Goal: Feedback & Contribution: Contribute content

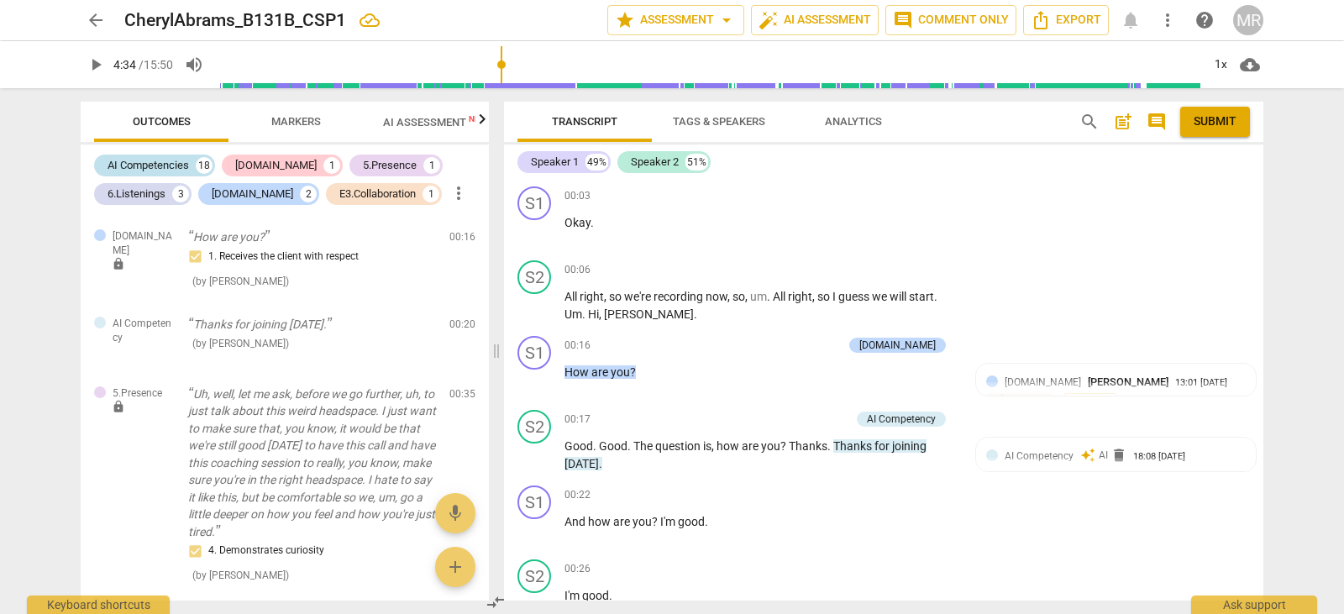
scroll to position [2708, 0]
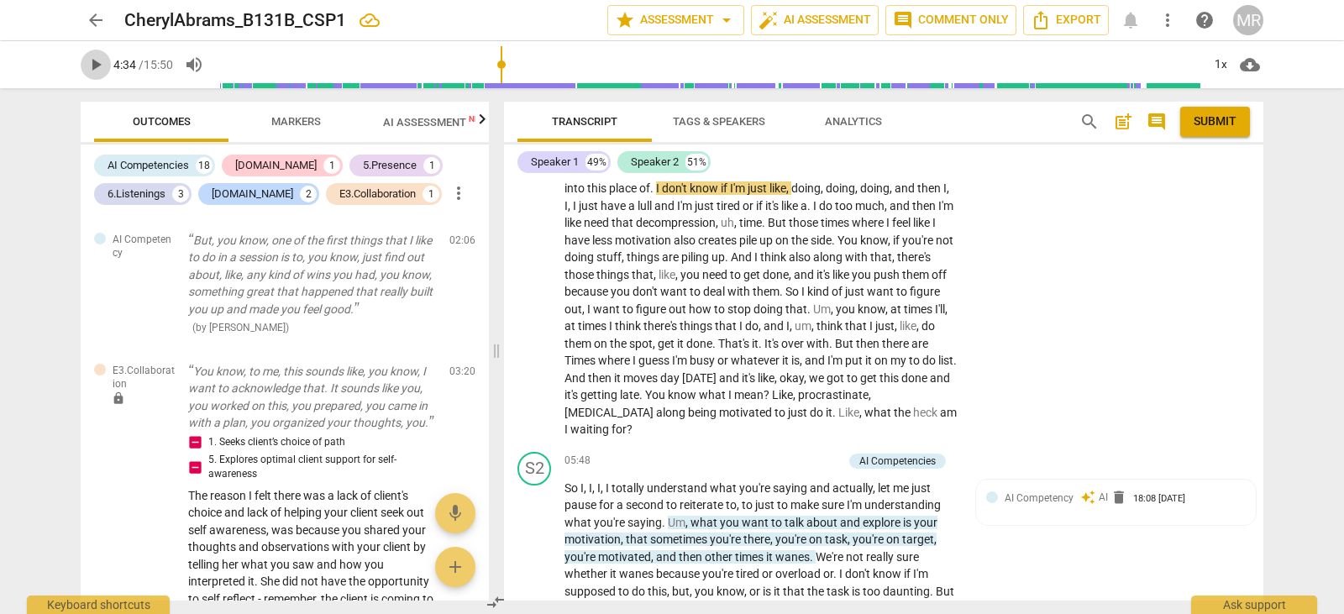
click at [103, 69] on span "play_arrow" at bounding box center [96, 65] width 20 height 20
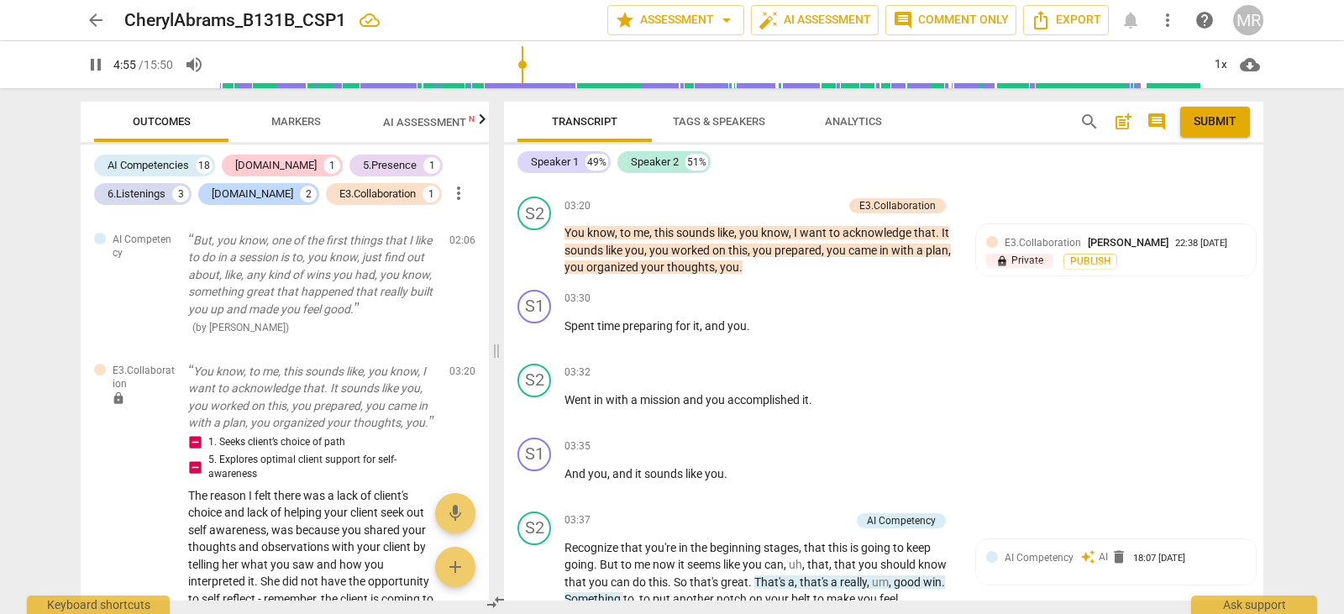
scroll to position [1862, 0]
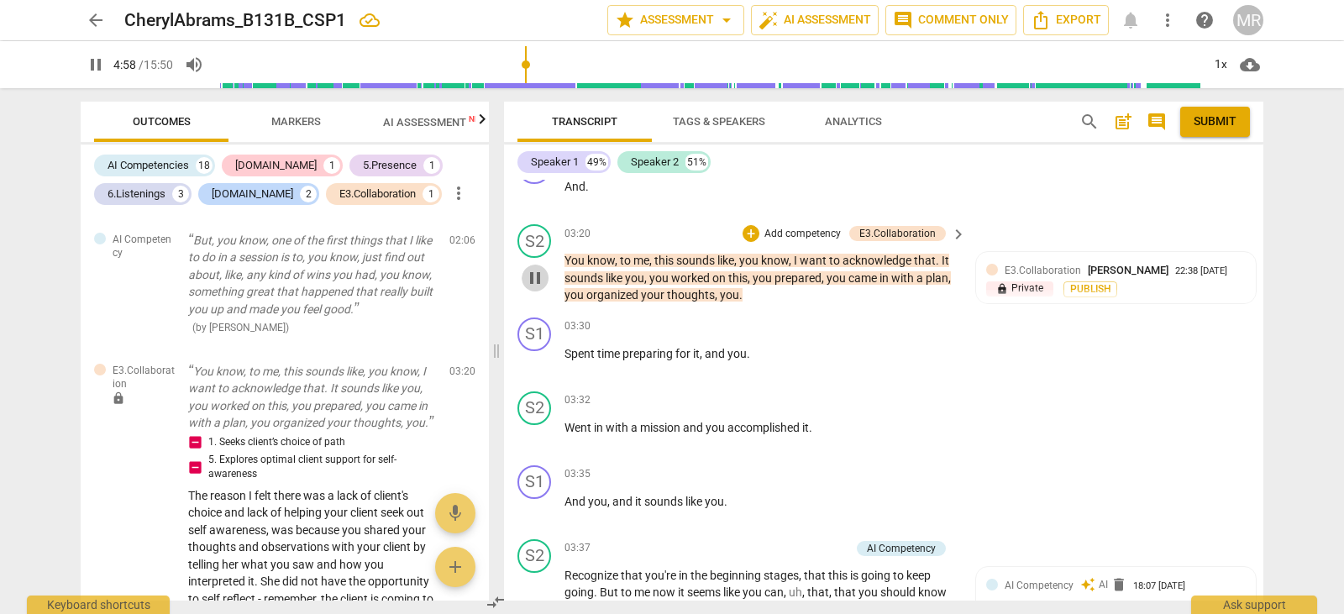
click at [537, 288] on span "pause" at bounding box center [535, 278] width 20 height 20
click at [537, 288] on span "play_arrow" at bounding box center [535, 278] width 20 height 20
click at [537, 288] on span "pause" at bounding box center [535, 278] width 20 height 20
click at [537, 288] on span "play_arrow" at bounding box center [535, 278] width 20 height 20
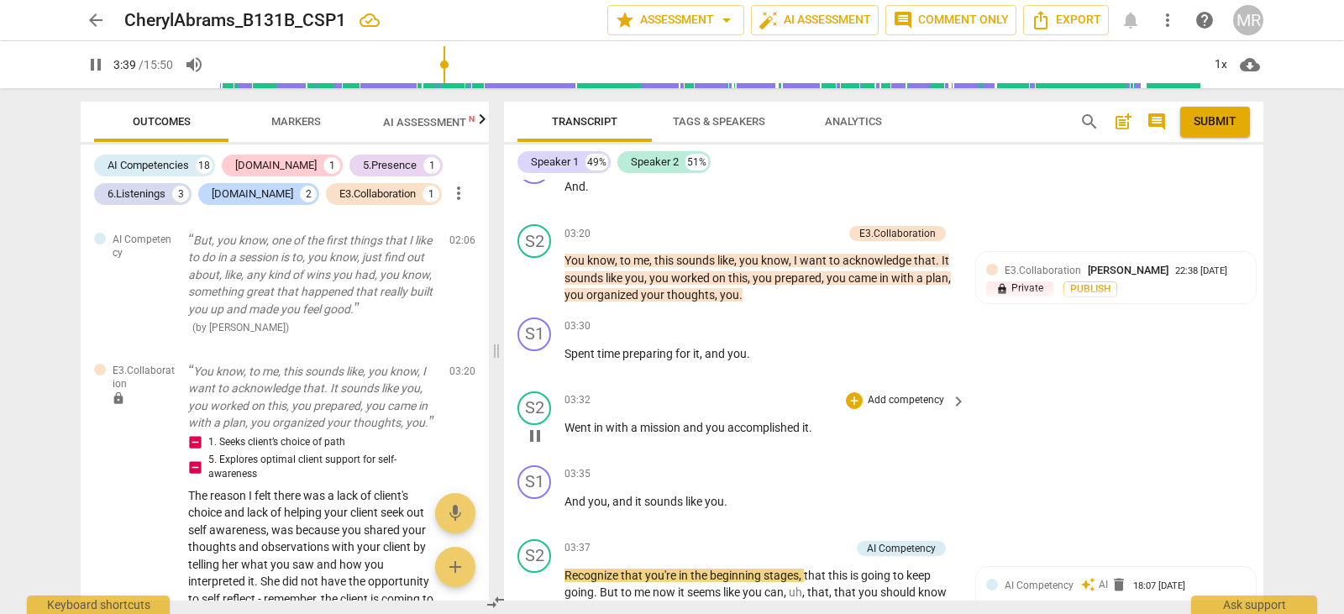
click at [878, 408] on p "Add competency" at bounding box center [906, 400] width 80 height 15
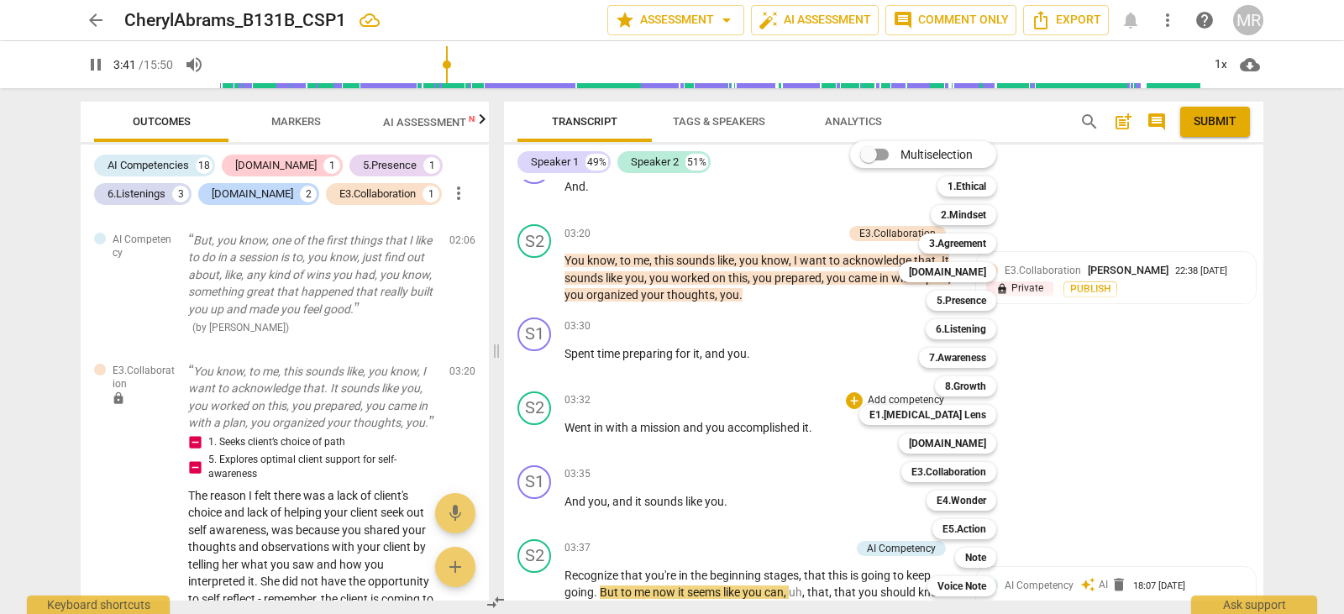
scroll to position [2283, 0]
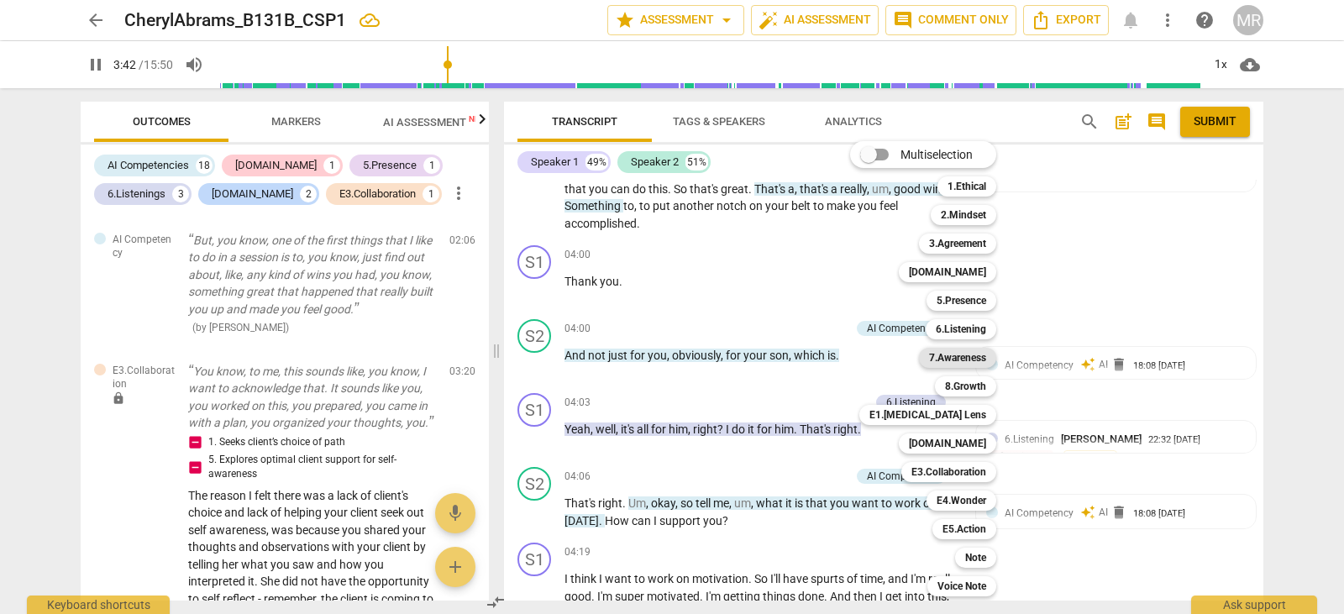
click at [960, 355] on b "7.Awareness" at bounding box center [957, 358] width 57 height 20
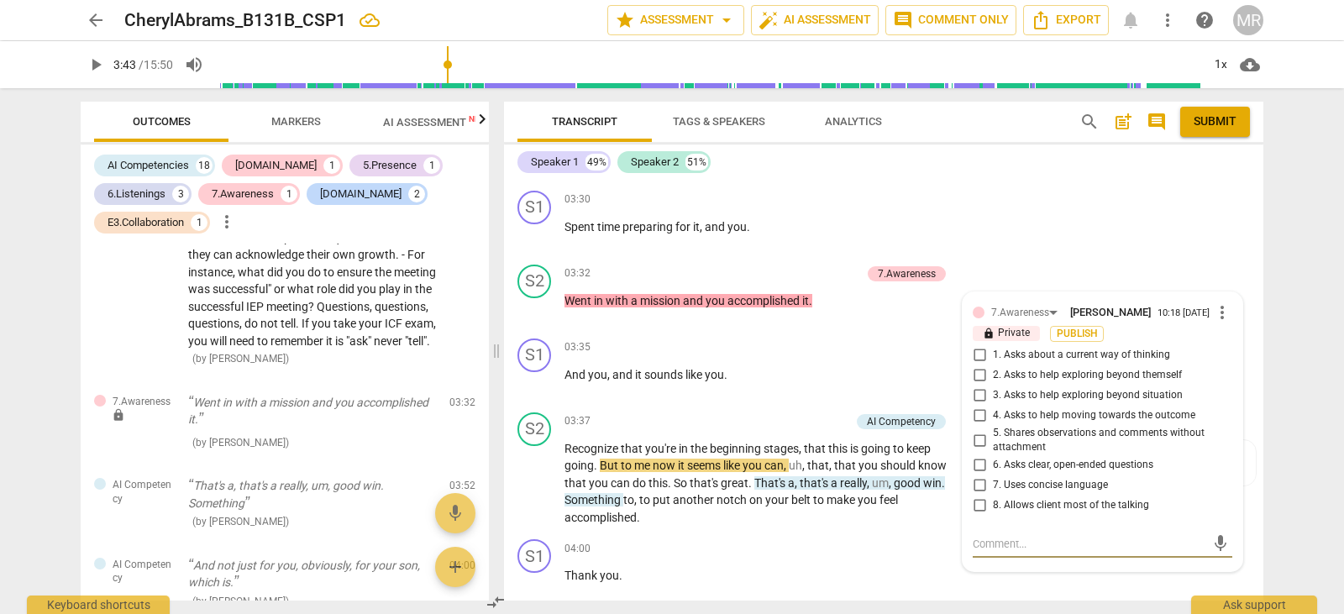
scroll to position [2031, 0]
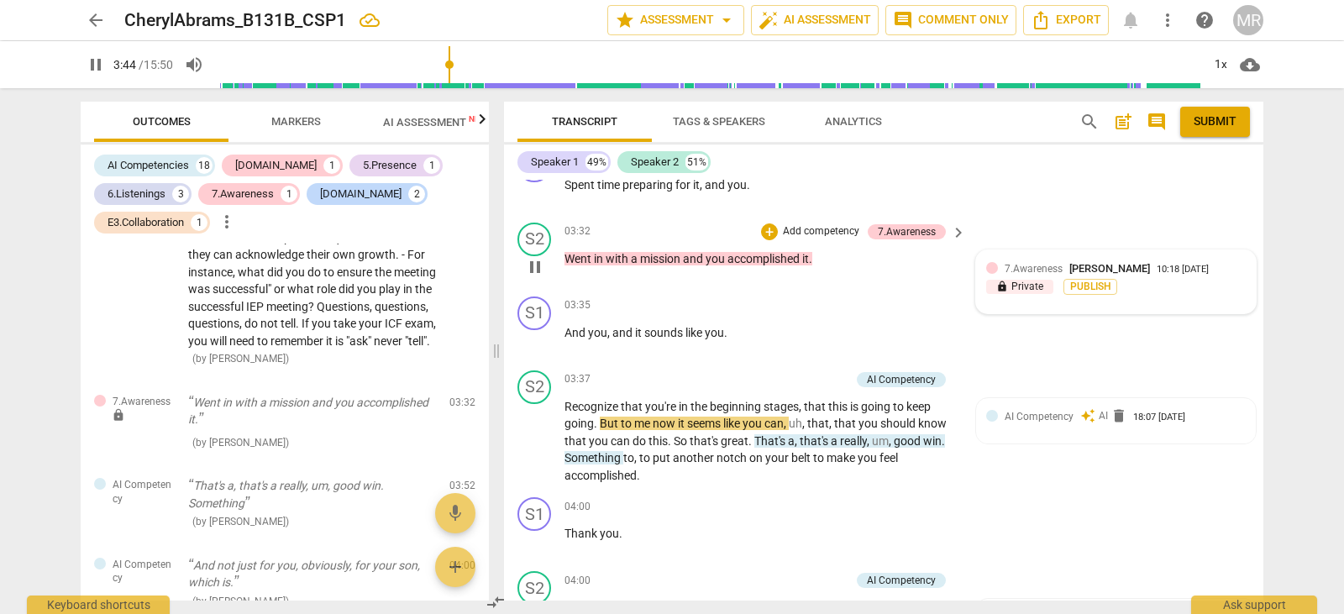
click at [1119, 275] on span "[PERSON_NAME]" at bounding box center [1110, 268] width 81 height 13
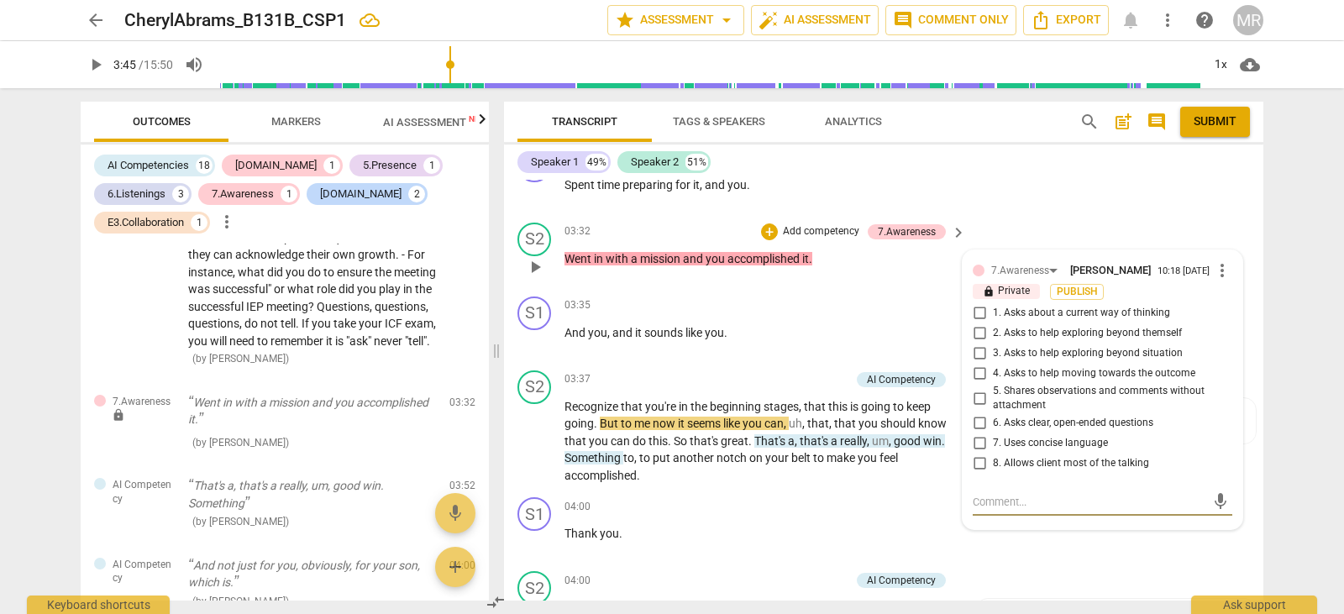
type input "225"
click at [971, 364] on input "3. Asks to help exploring beyond situation" at bounding box center [979, 354] width 27 height 20
checkbox input "true"
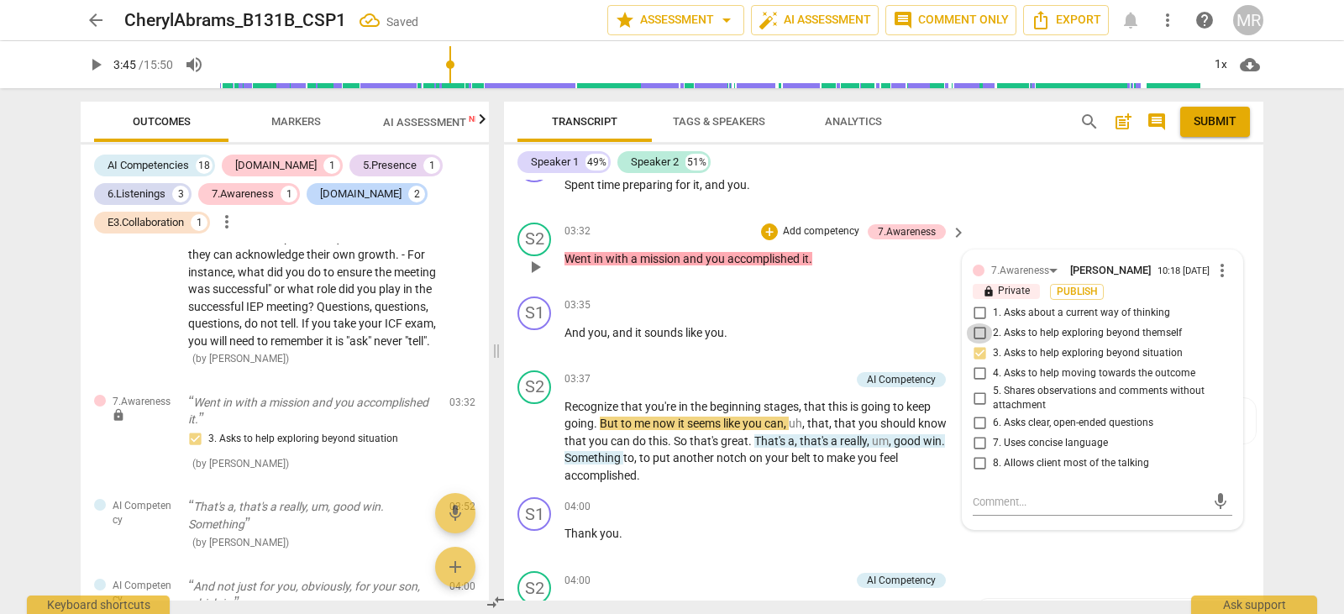
click at [978, 344] on input "2. Asks to help exploring beyond themself" at bounding box center [979, 334] width 27 height 20
checkbox input "true"
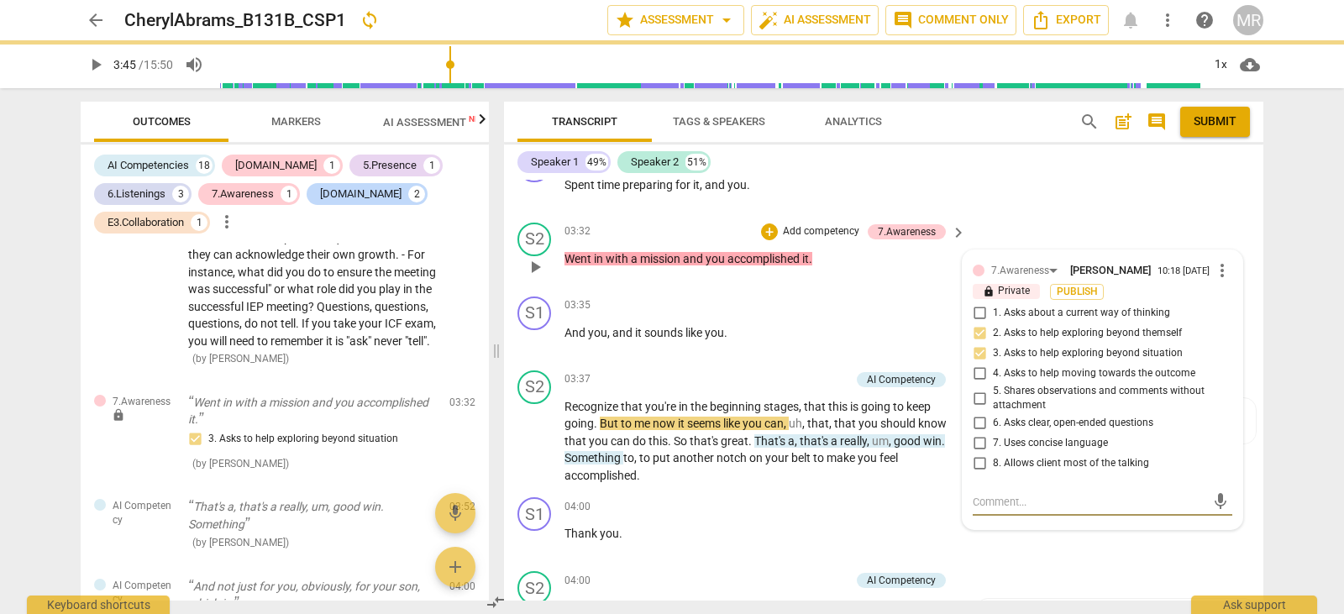
click at [987, 510] on textarea at bounding box center [1089, 502] width 233 height 16
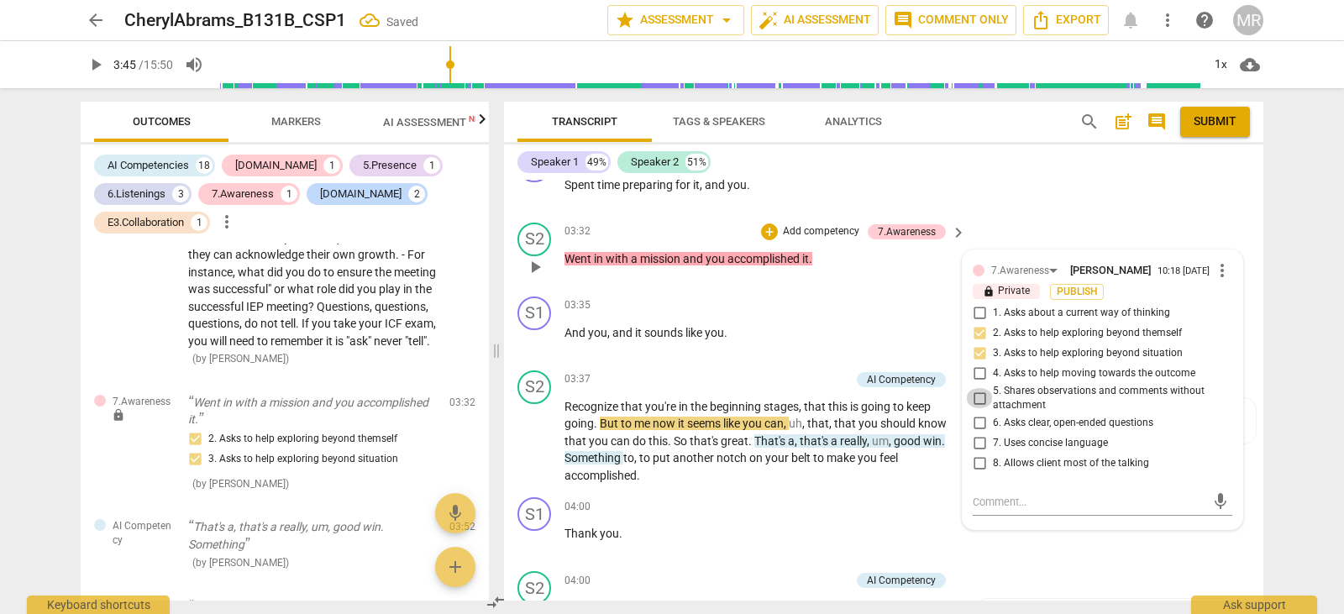
click at [979, 408] on input "5. Shares observations and comments without attachment" at bounding box center [979, 398] width 27 height 20
checkbox input "true"
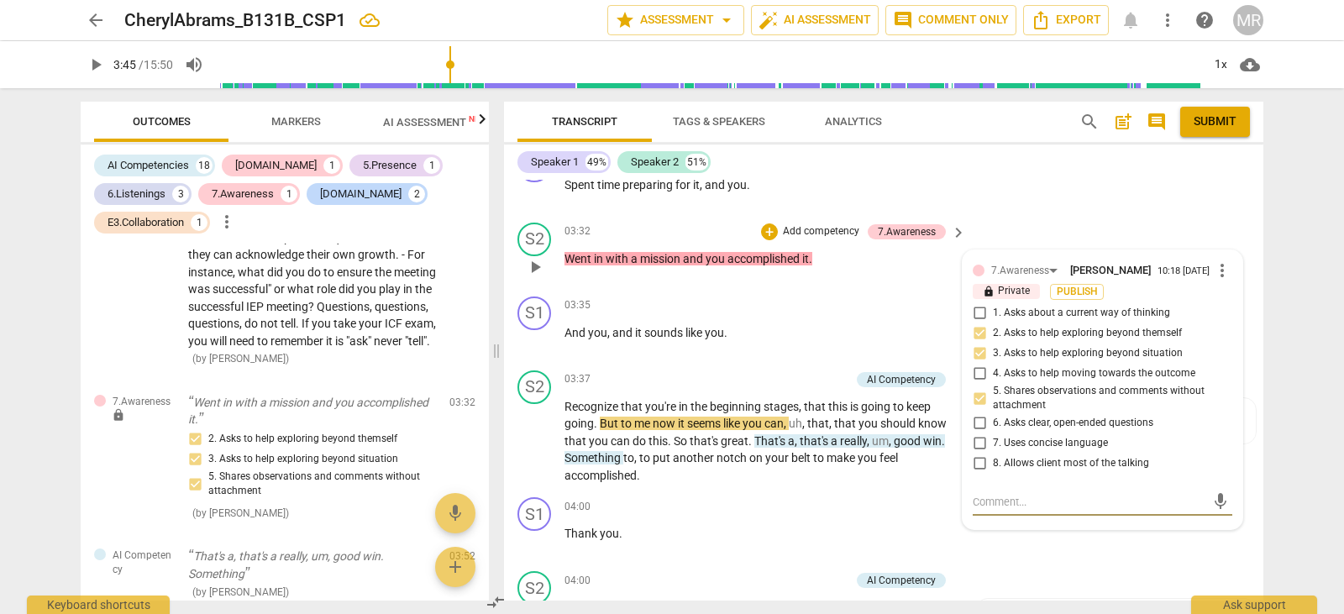
click at [1013, 510] on textarea at bounding box center [1089, 502] width 233 height 16
type textarea "Y"
type textarea "Yo"
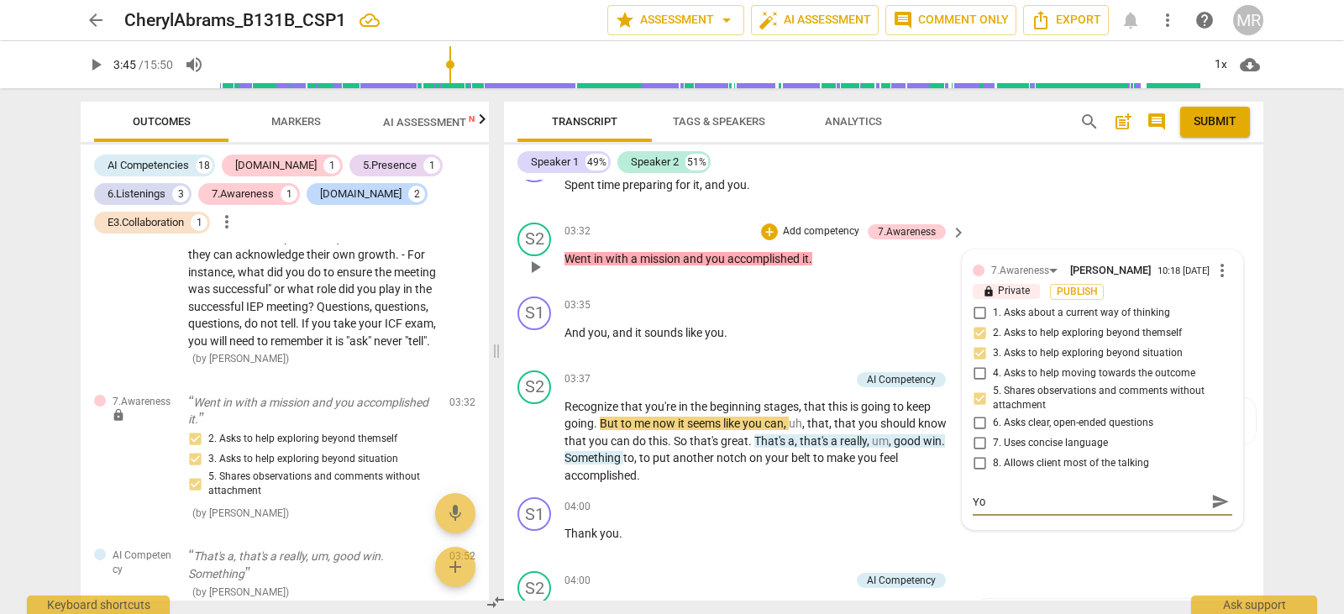
type textarea "You"
type textarea "You d"
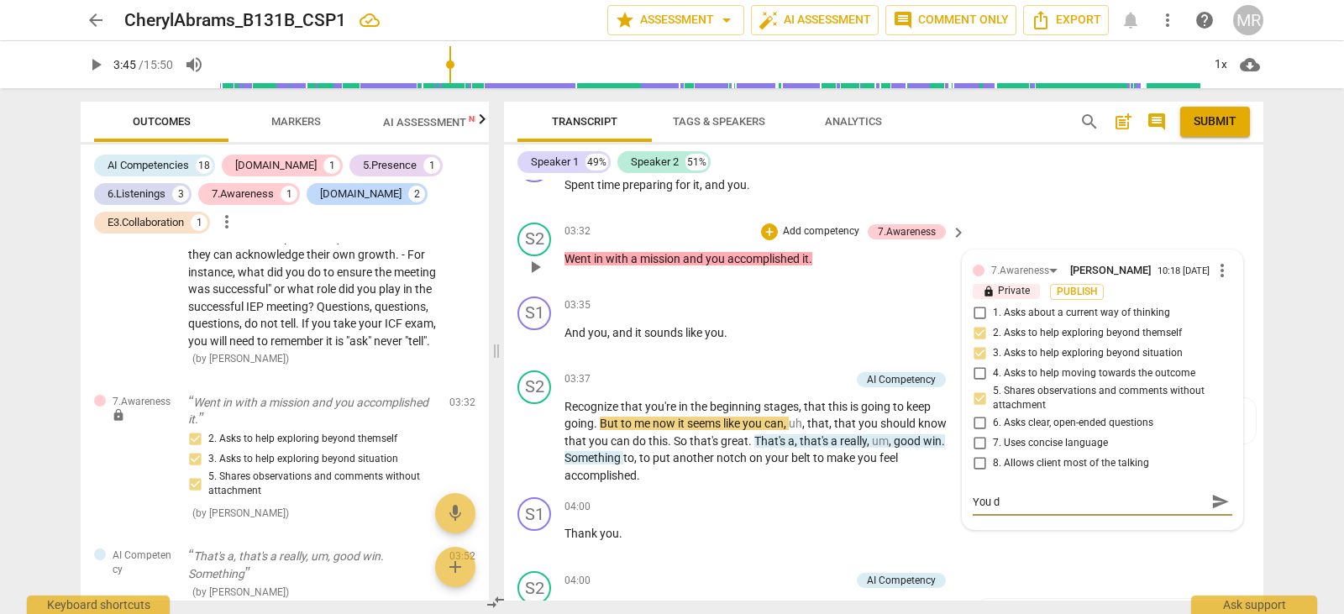
type textarea "You di"
type textarea "You did"
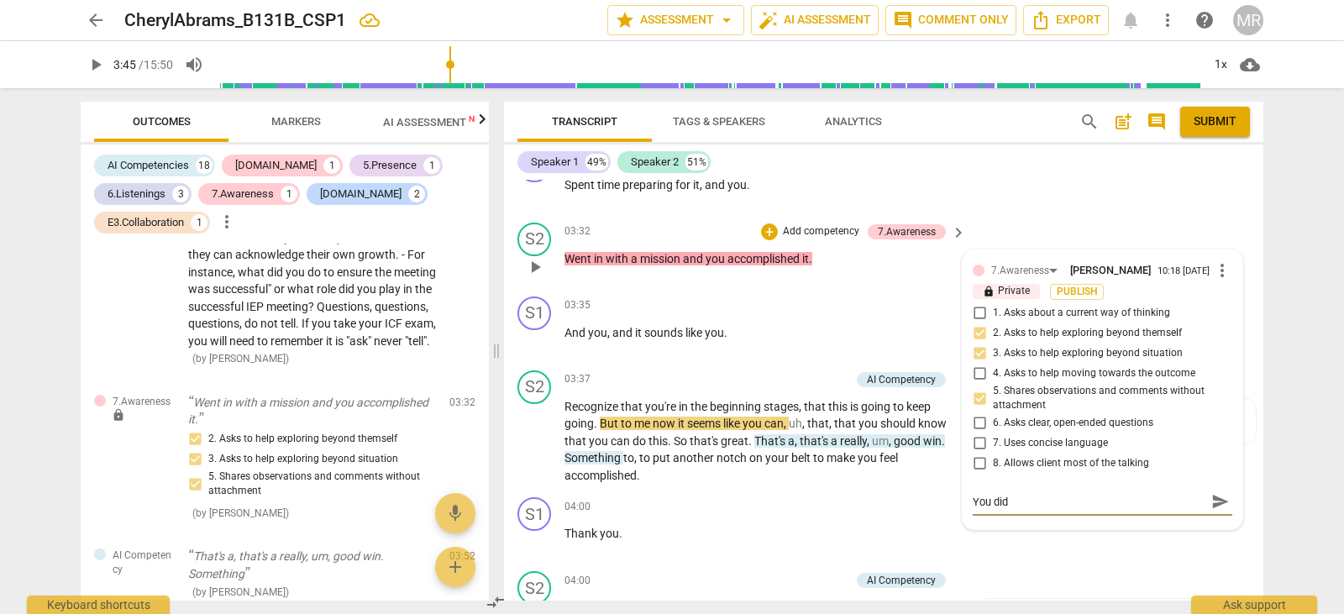
type textarea "You did a"
type textarea "You did a n"
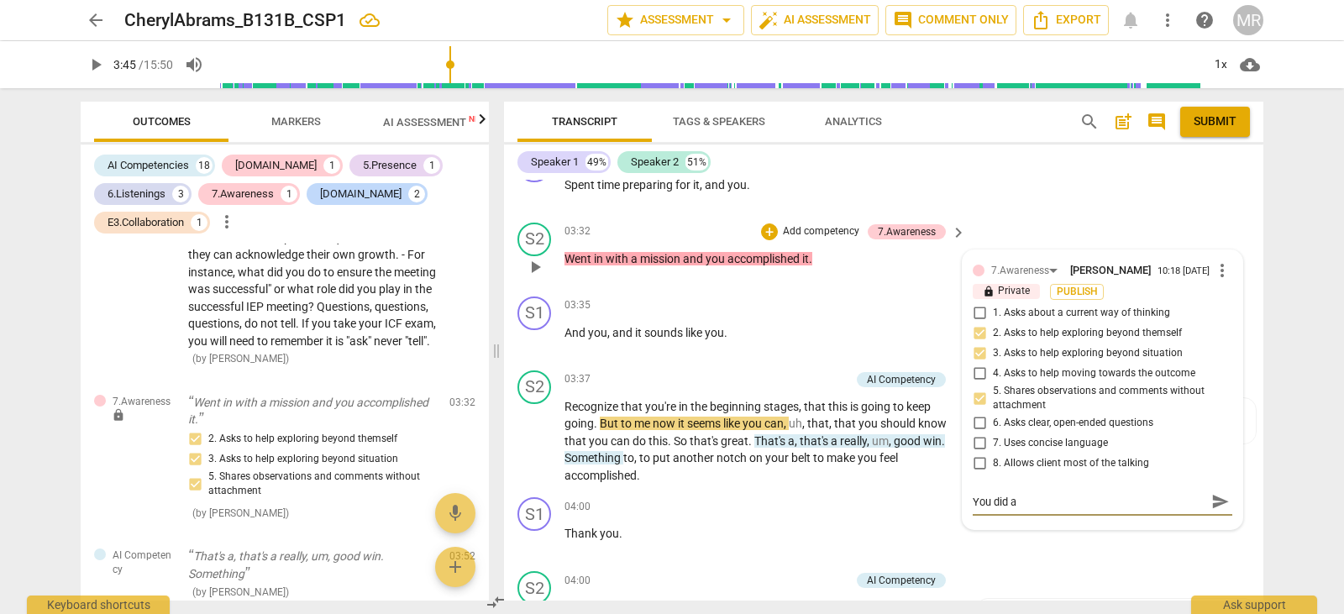
type textarea "You did a n"
type textarea "You did a ni"
type textarea "You did a nic"
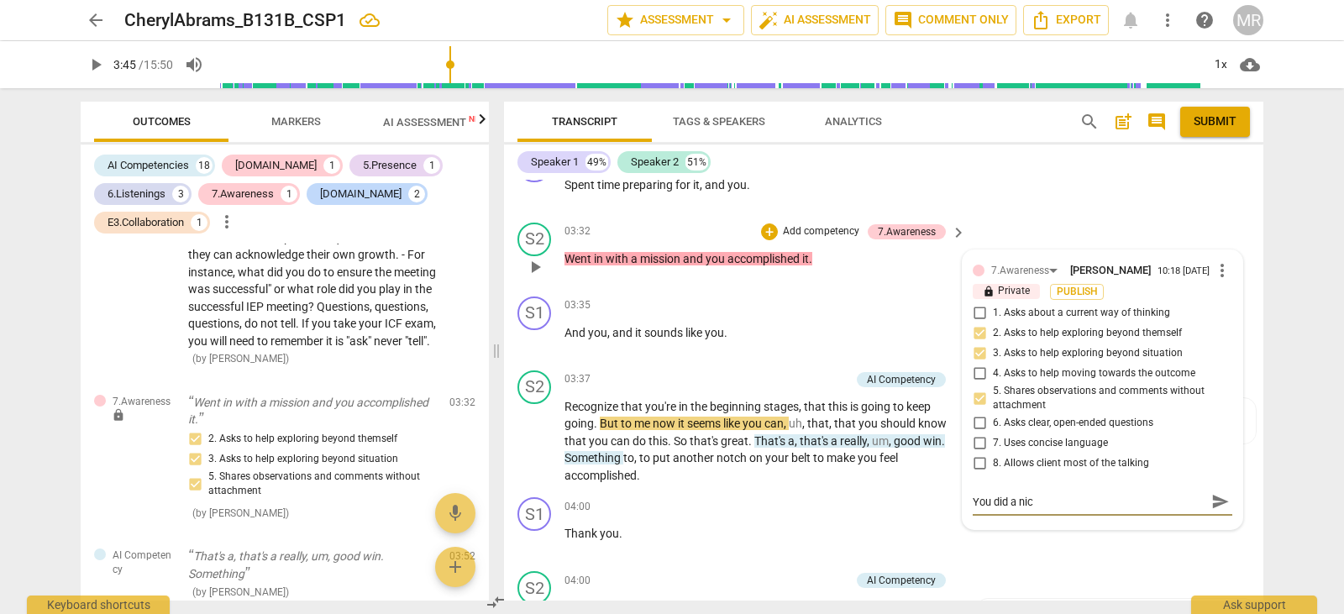
type textarea "You did a nice"
type textarea "You did a nice j"
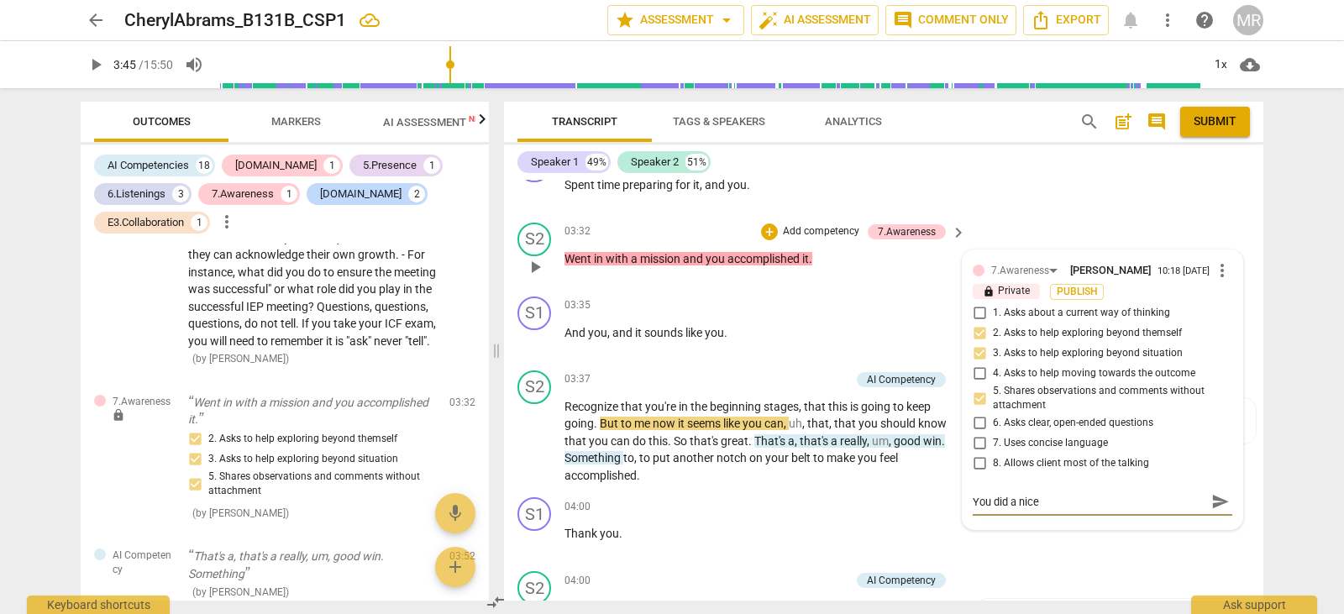
type textarea "You did a nice j"
type textarea "You did a nice jo"
type textarea "You did a nice job"
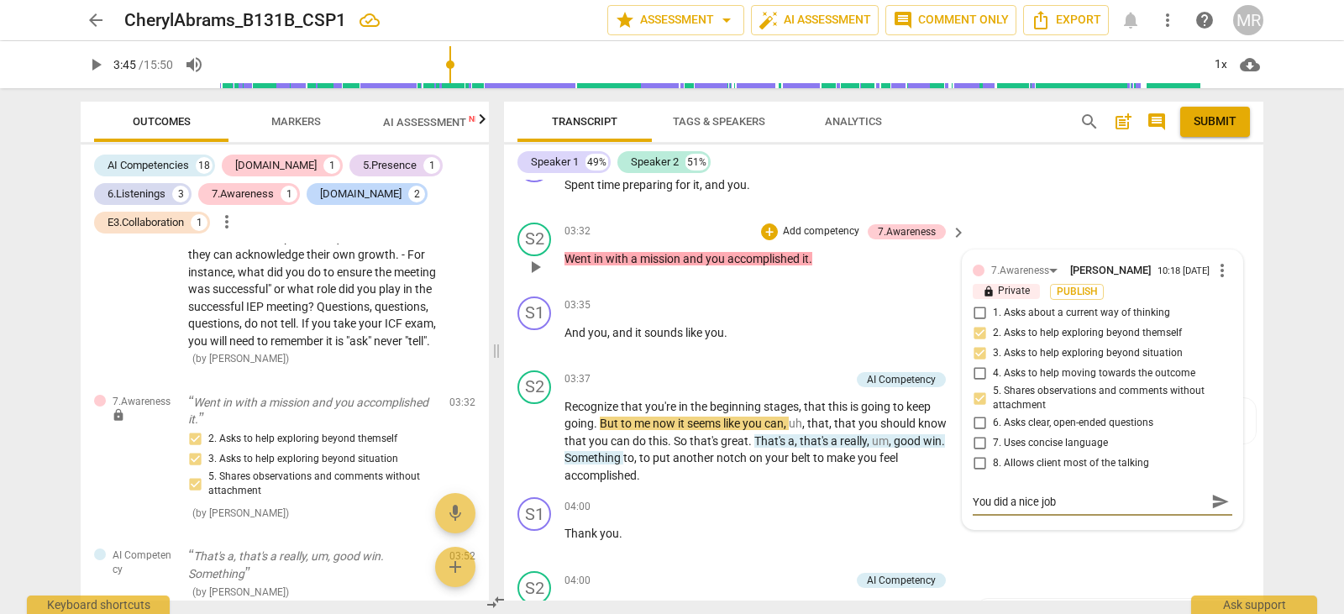
type textarea "You did a nice job"
type textarea "You did a nice job r"
type textarea "You did a nice job re"
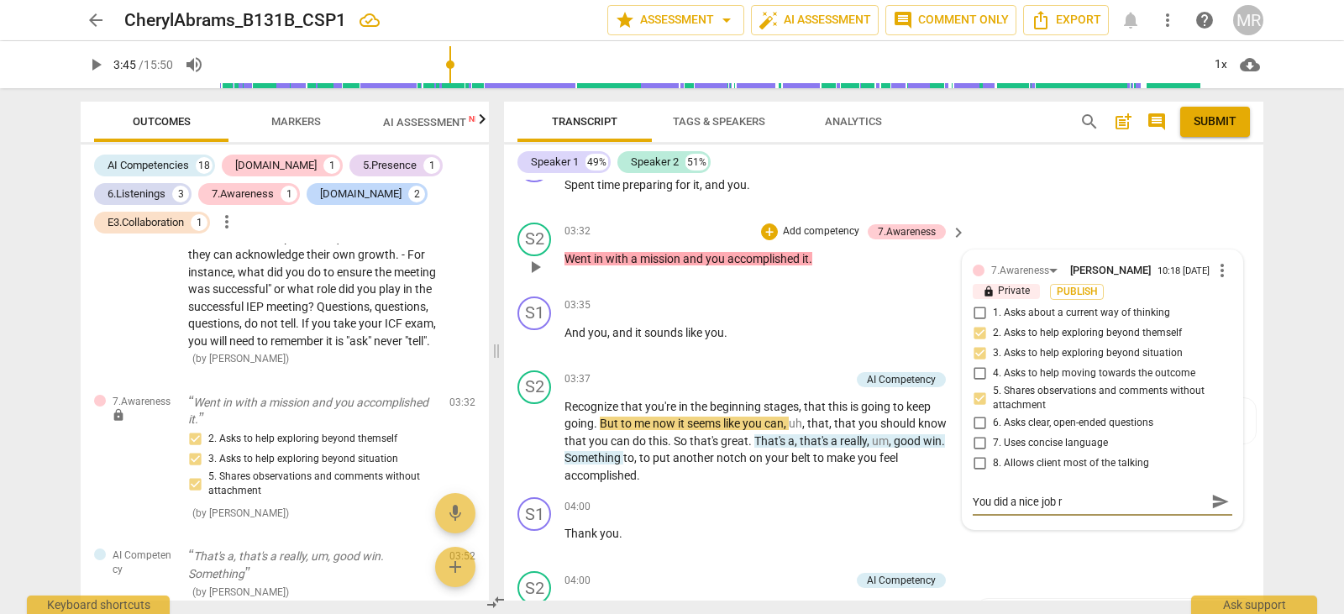
type textarea "You did a nice job re"
type textarea "You did a nice job ref"
type textarea "You did a nice job refl"
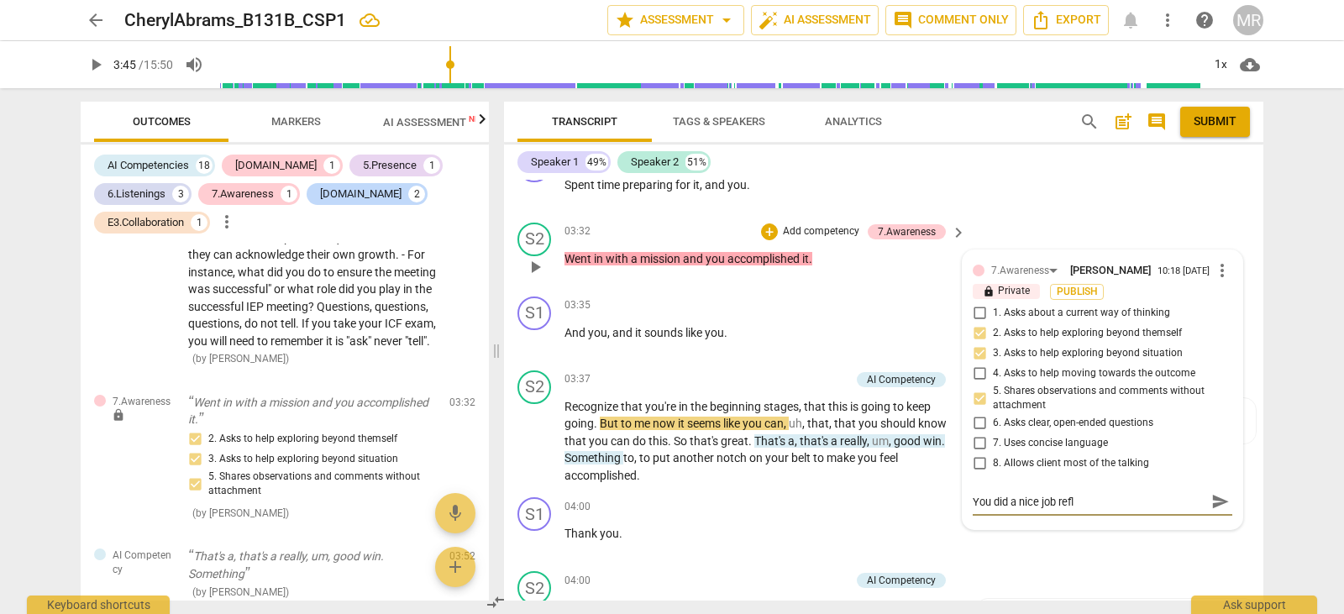
type textarea "You did a nice job refle"
type textarea "You did a nice job reflec"
type textarea "You did a nice job reflect"
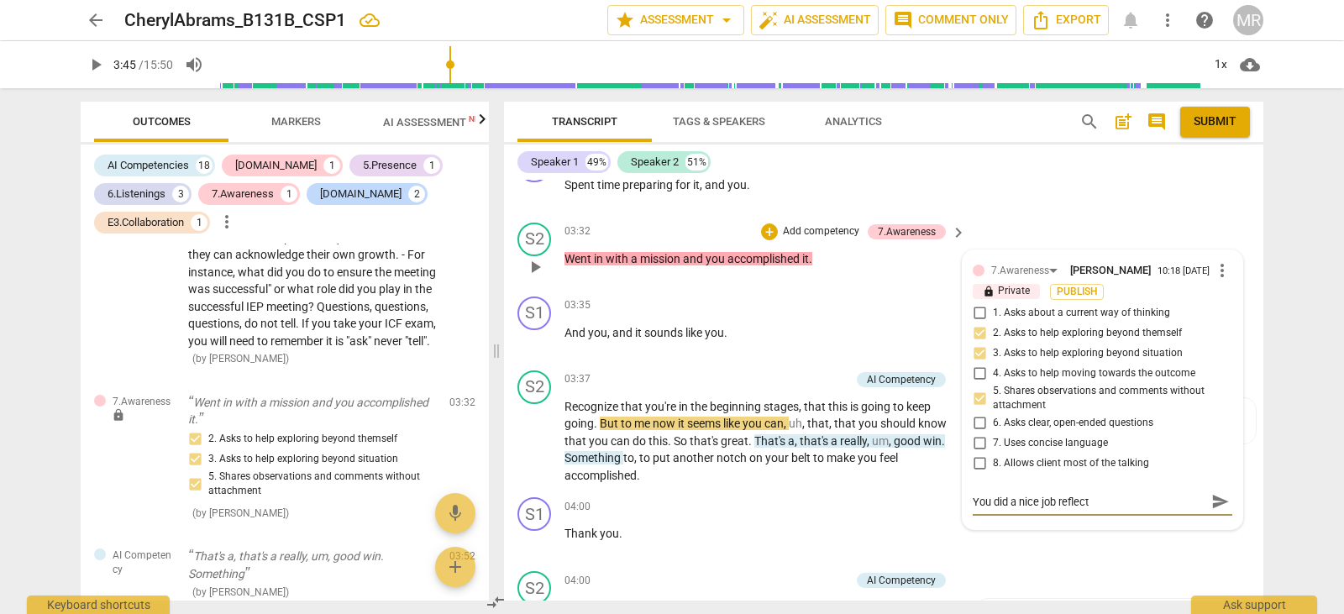
type textarea "You did a nice job reflecti"
type textarea "You did a nice job reflectin"
type textarea "You did a nice job reflecting"
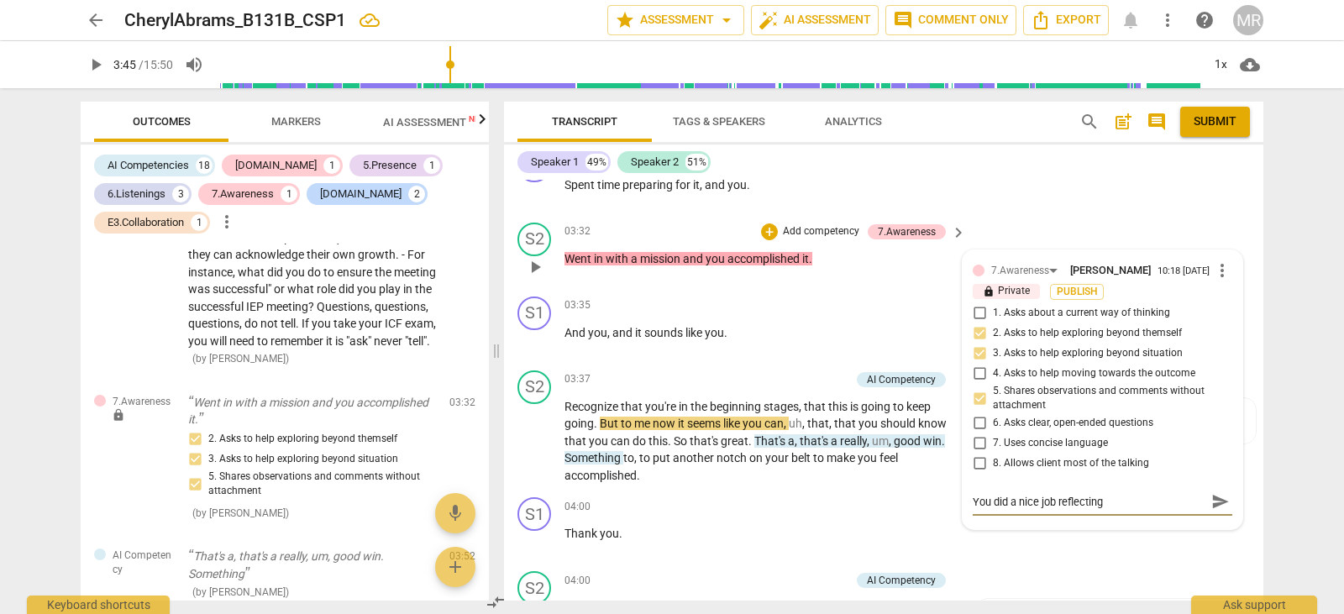
type textarea "You did a nice job reflecting"
type textarea "You did a nice job reflecting a"
type textarea "You did a nice job reflecting an"
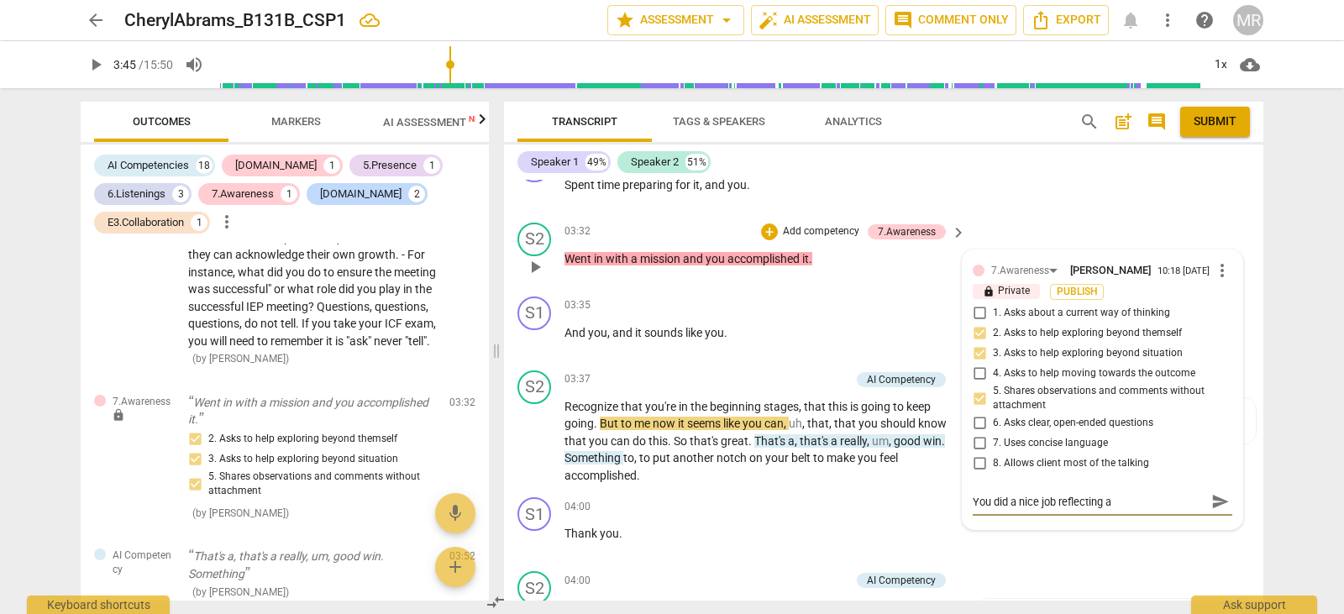
type textarea "You did a nice job reflecting an"
type textarea "You did a nice job reflecting and"
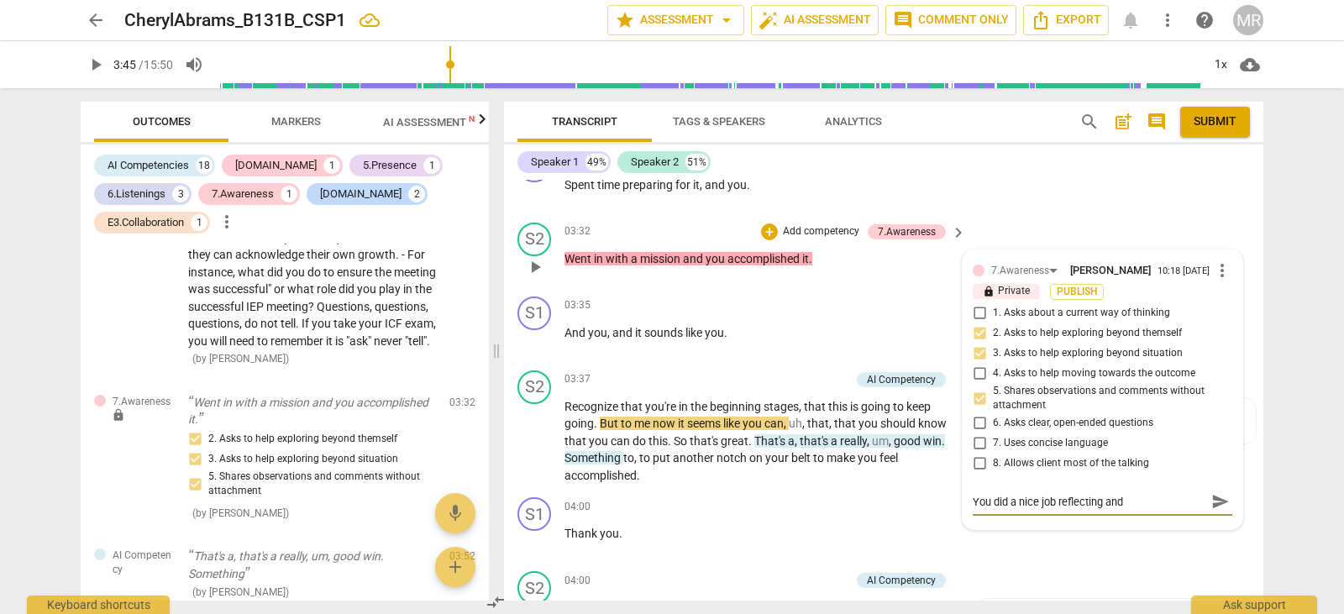
type textarea "You did a nice job reflecting and s"
type textarea "You did a nice job reflecting and sh"
type textarea "You did a nice job reflecting and sha"
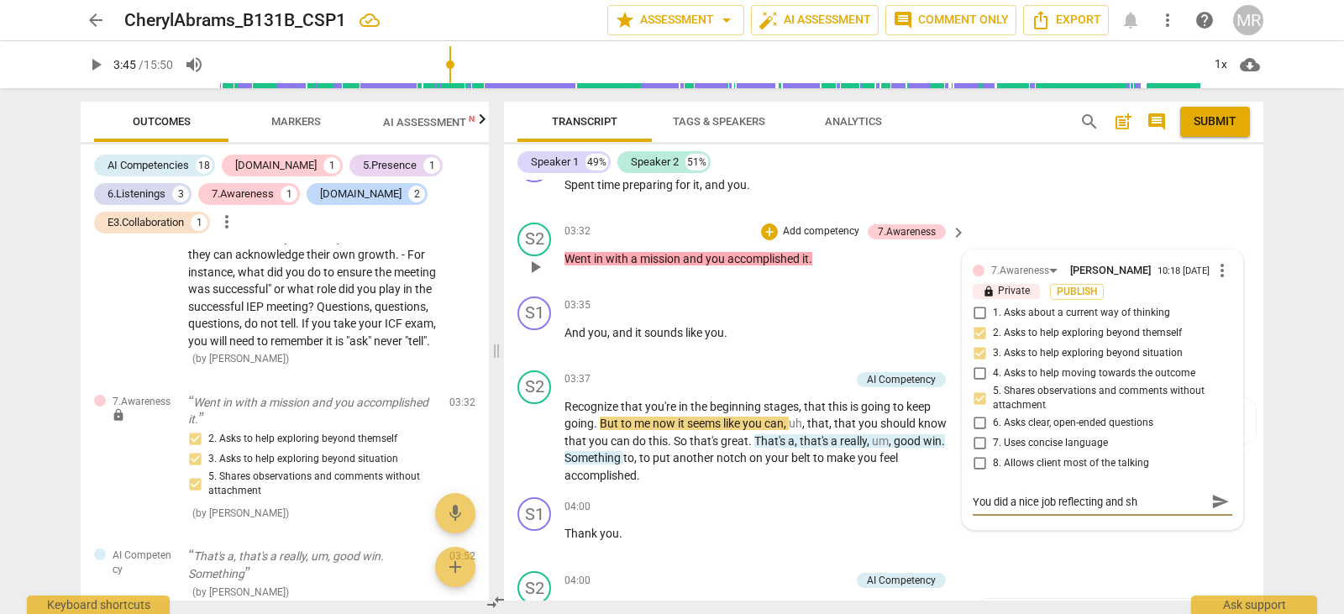
type textarea "You did a nice job reflecting and sha"
type textarea "You did a nice job reflecting and shar"
type textarea "You did a nice job reflecting and [PERSON_NAME]"
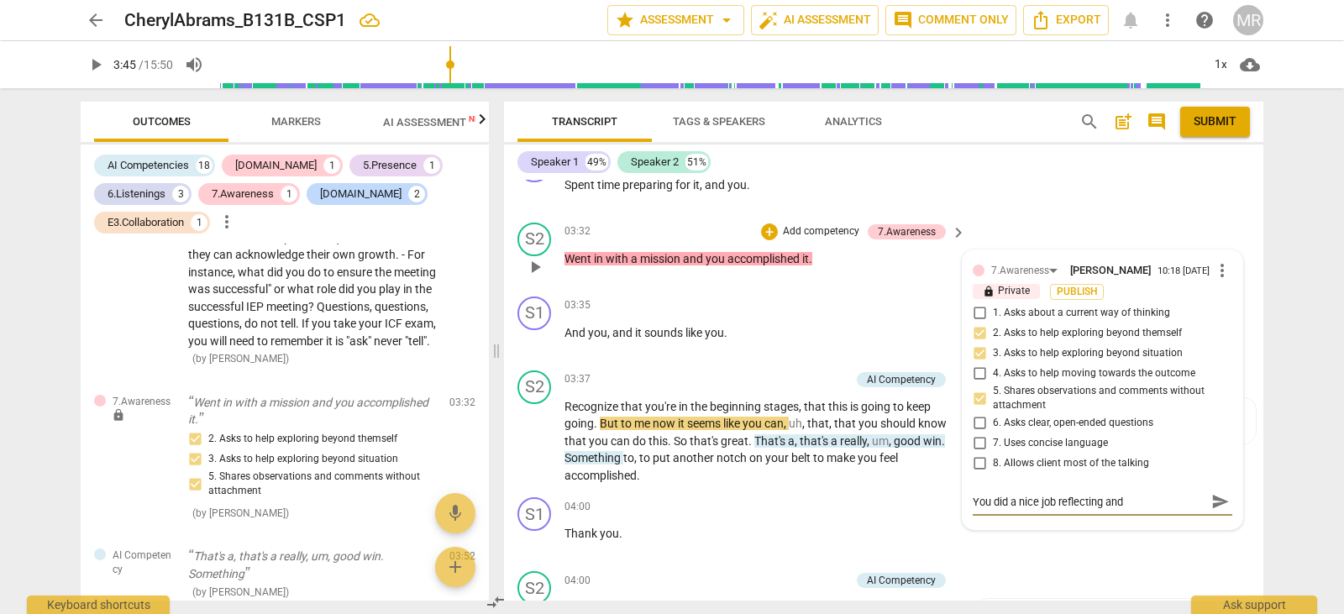
type textarea "You did a nice job reflecting and [PERSON_NAME]"
type textarea "You did a nice job reflecting and sharing"
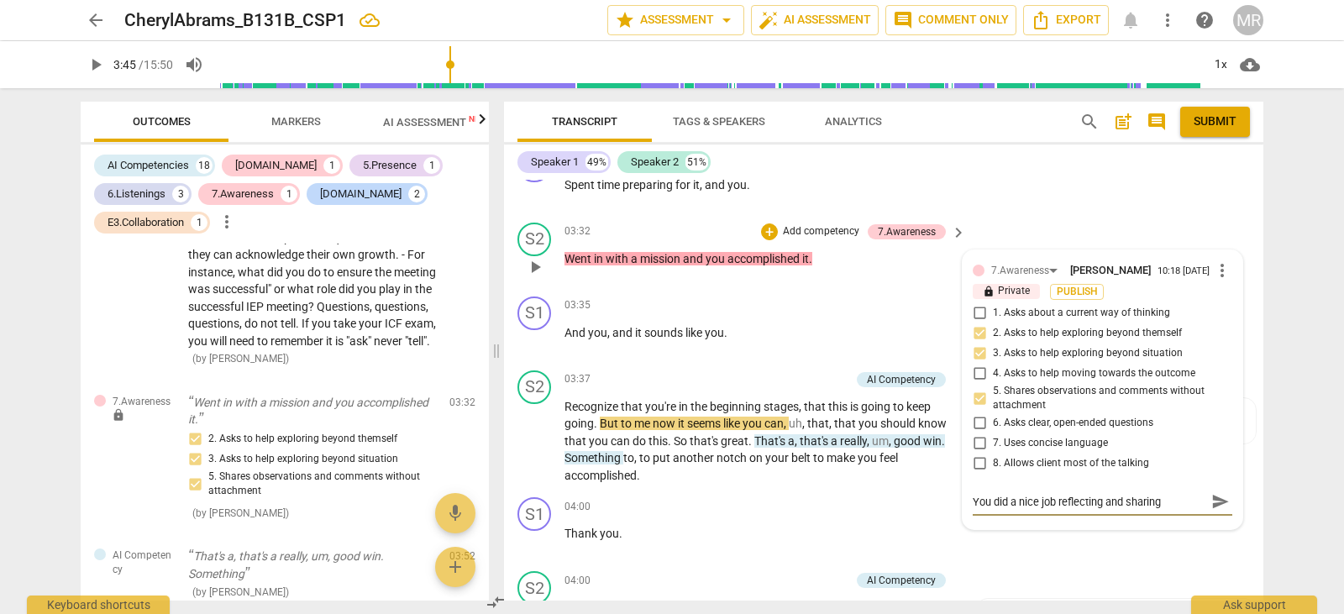
type textarea "You did a nice job reflecting and sharing"
type textarea "You did a nice job reflecting and sharing h"
type textarea "You did a nice job reflecting and sharing ho"
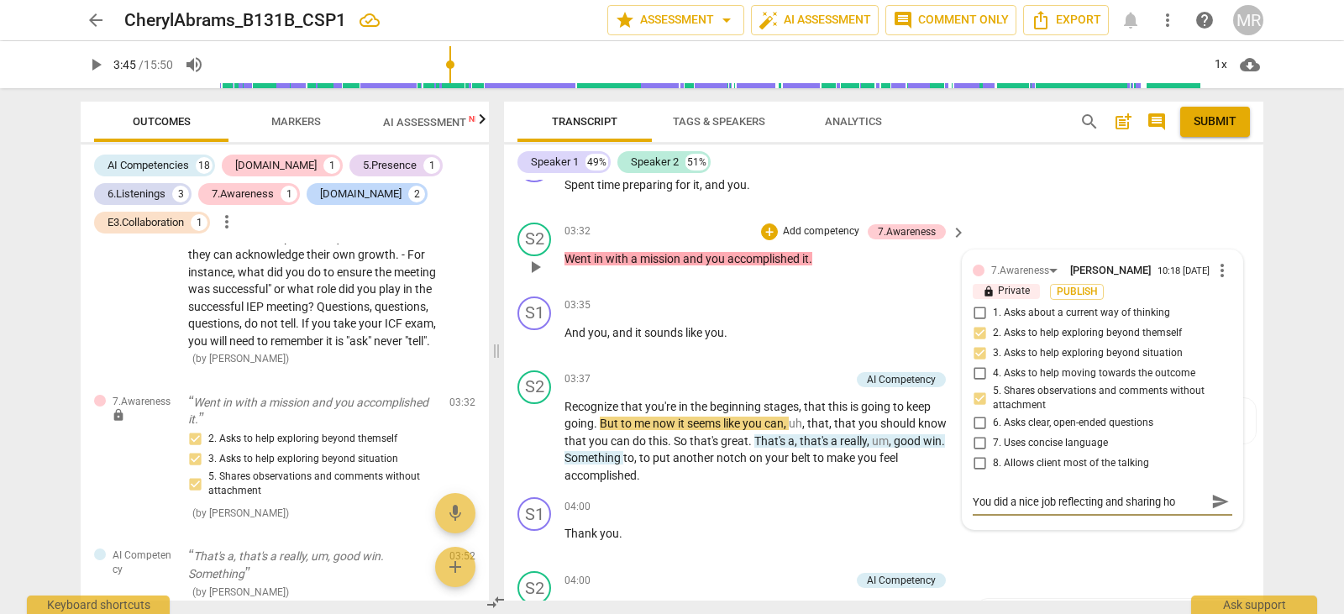
type textarea "You did a nice job reflecting and sharing how"
type textarea "You did a nice job reflecting and sharing how y"
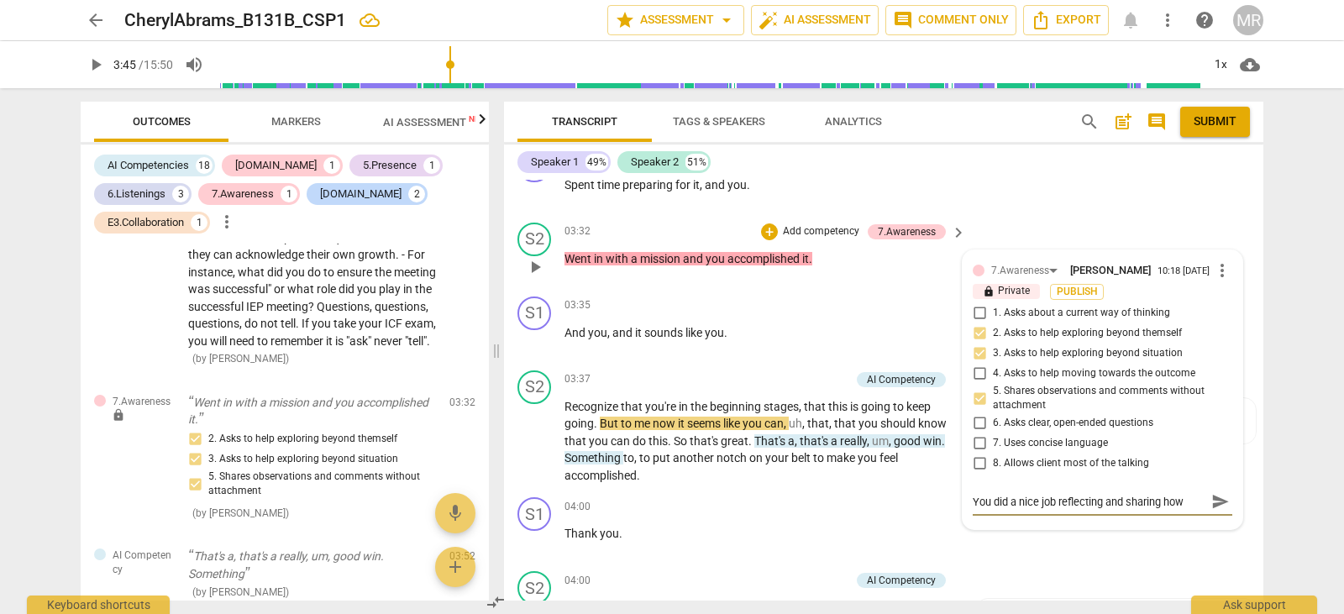
type textarea "You did a nice job reflecting and sharing how y"
type textarea "You did a nice job reflecting and sharing how yo"
type textarea "You did a nice job reflecting and sharing how you"
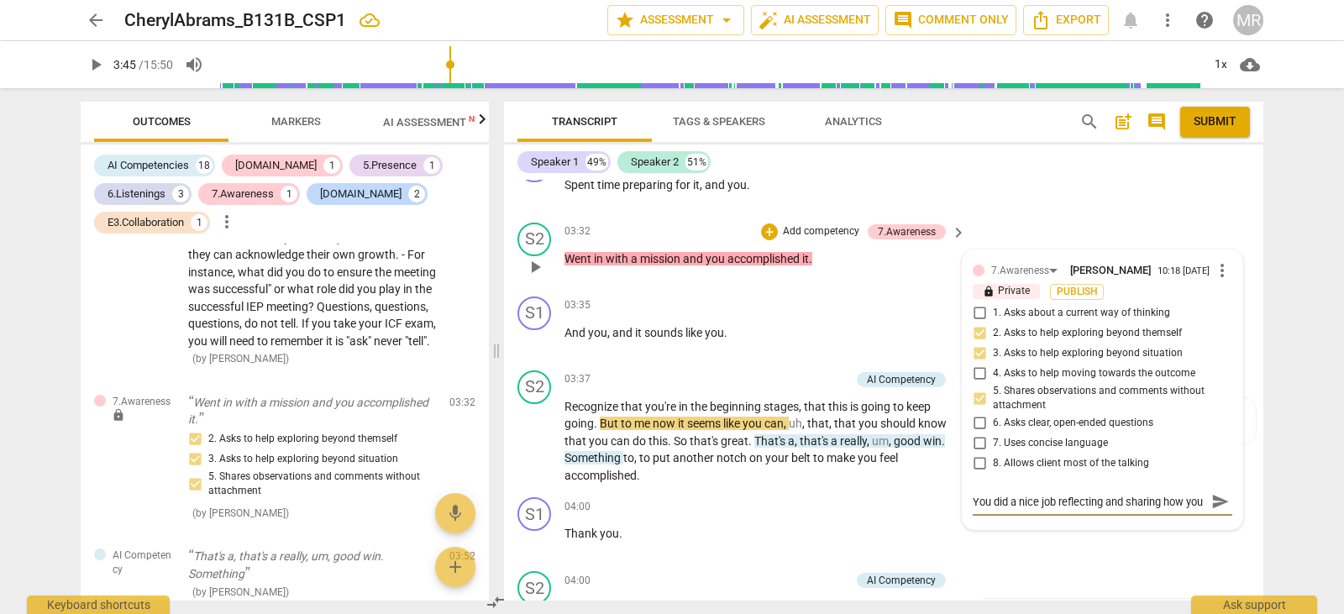
scroll to position [14, 0]
type textarea "You did a nice job reflecting and sharing how your"
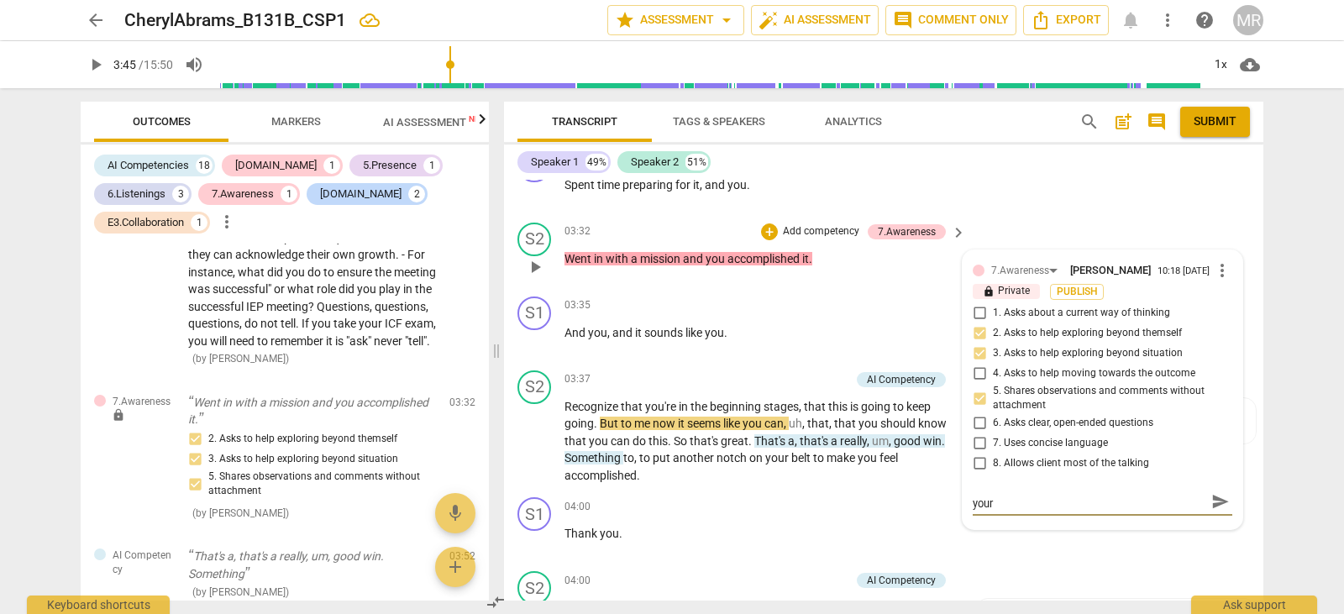
type textarea "You did a nice job reflecting and sharing how your c"
type textarea "You did a nice job reflecting and sharing how your cl"
type textarea "You did a nice job reflecting and sharing how your cli"
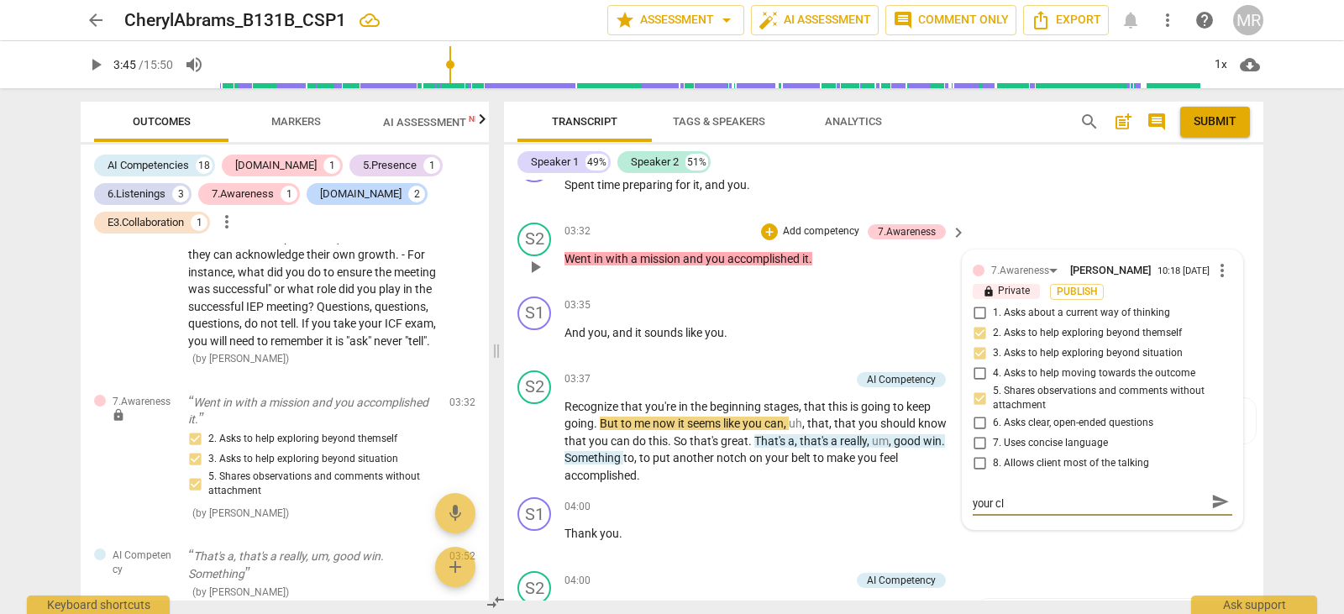
type textarea "You did a nice job reflecting and sharing how your cli"
type textarea "You did a nice job reflecting and sharing how your clie"
type textarea "You did a nice job reflecting and sharing how your clien"
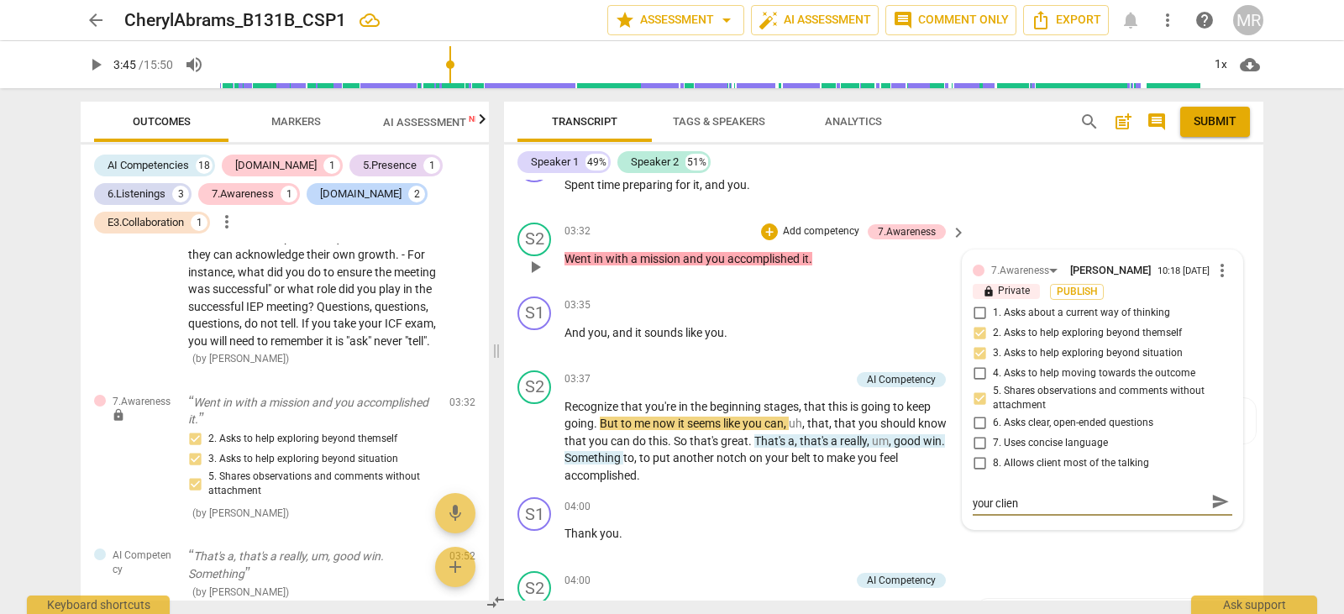
scroll to position [0, 0]
type textarea "You did a nice job reflecting and sharing how your client"
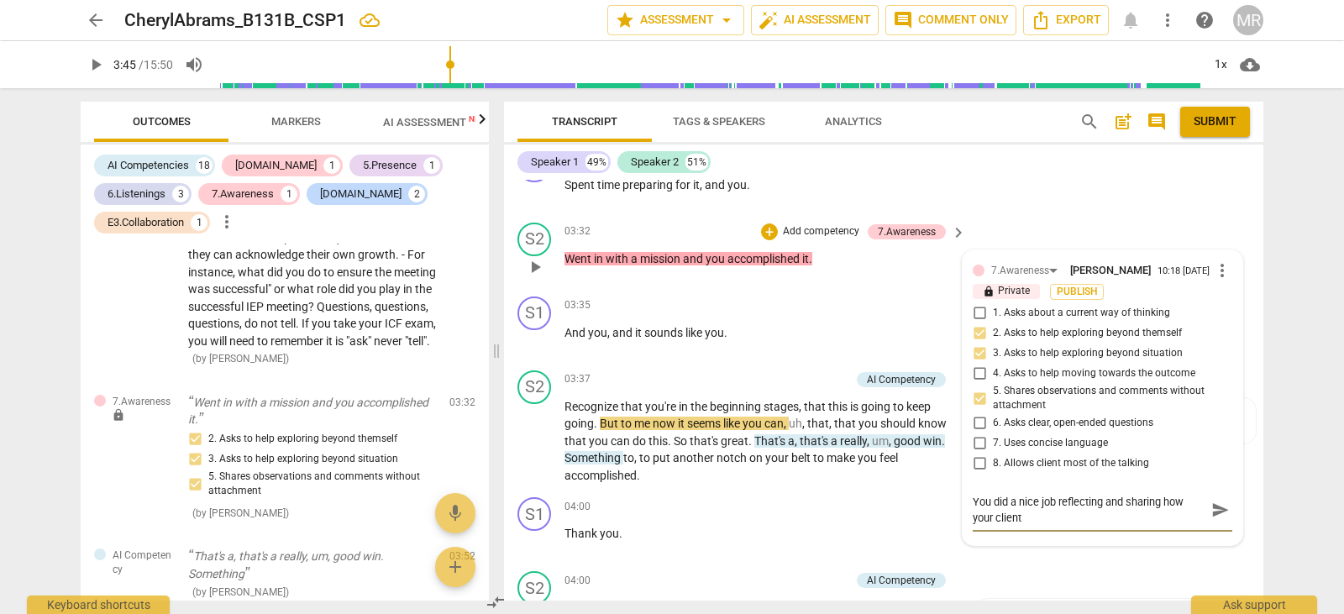
type textarea "You did a nice job reflecting and sharing how your client m"
type textarea "You did a nice job reflecting and sharing how your client ma"
type textarea "You did a nice job reflecting and sharing how your client mad"
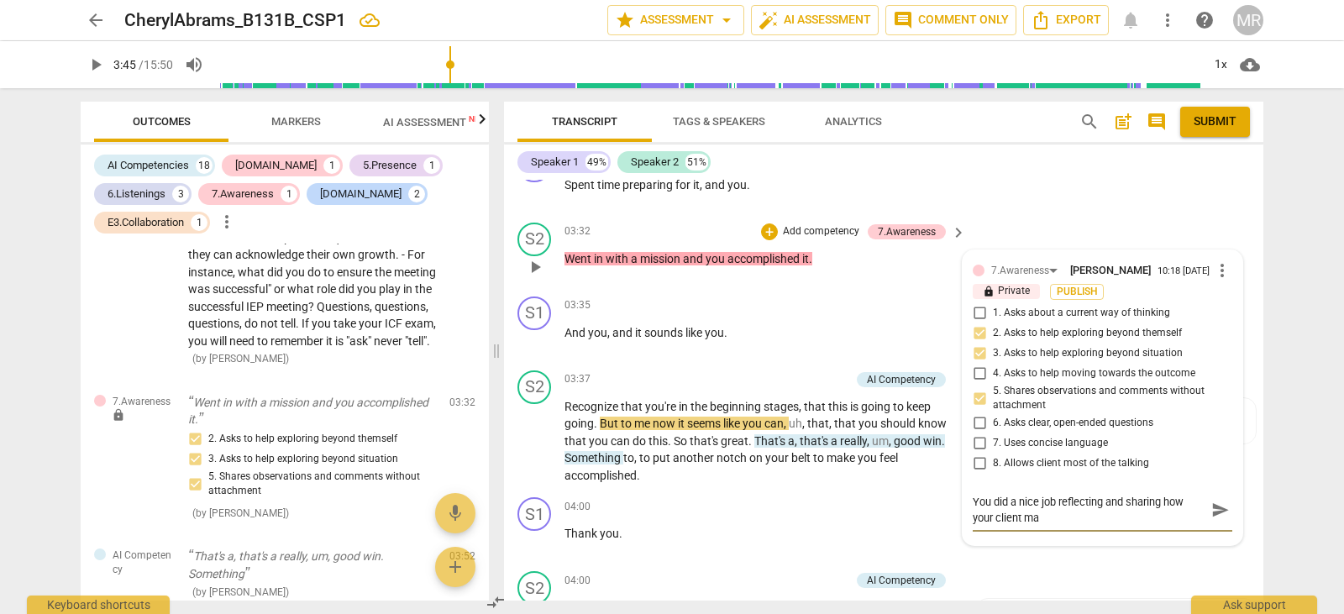
type textarea "You did a nice job reflecting and sharing how your client mad"
type textarea "You did a nice job reflecting and sharing how your client made"
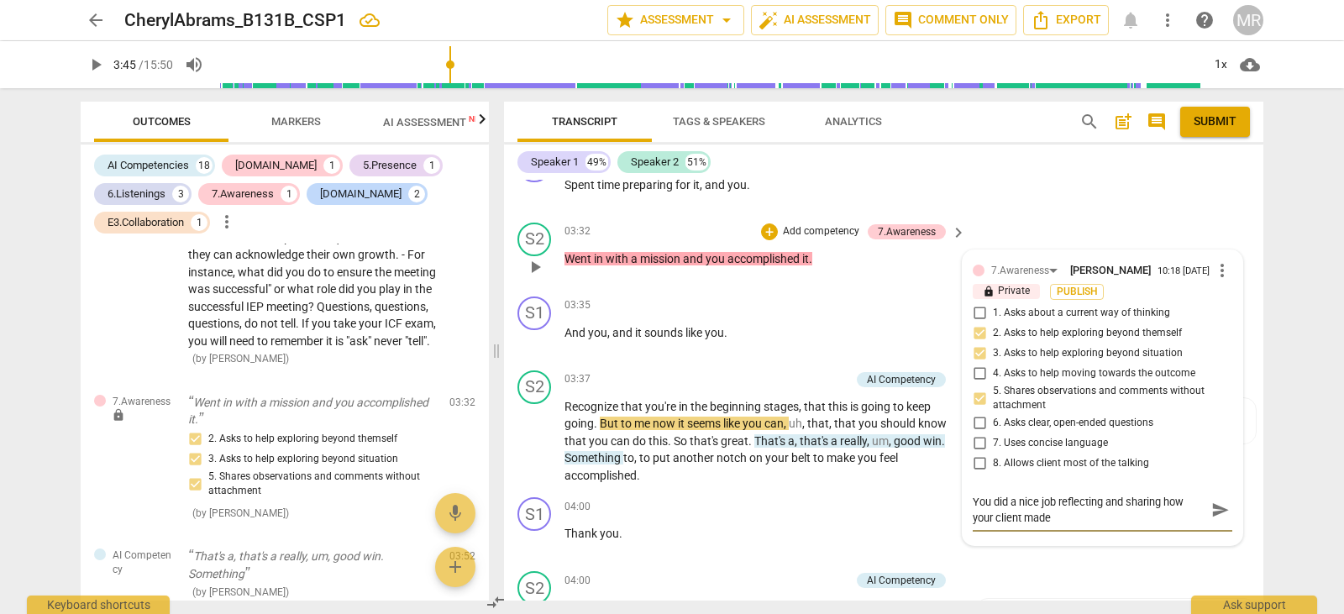
type textarea "You did a nice job reflecting and sharing how your client made t"
type textarea "You did a nice job reflecting and sharing how your client made th"
type textarea "You did a nice job reflecting and sharing how your client made thi"
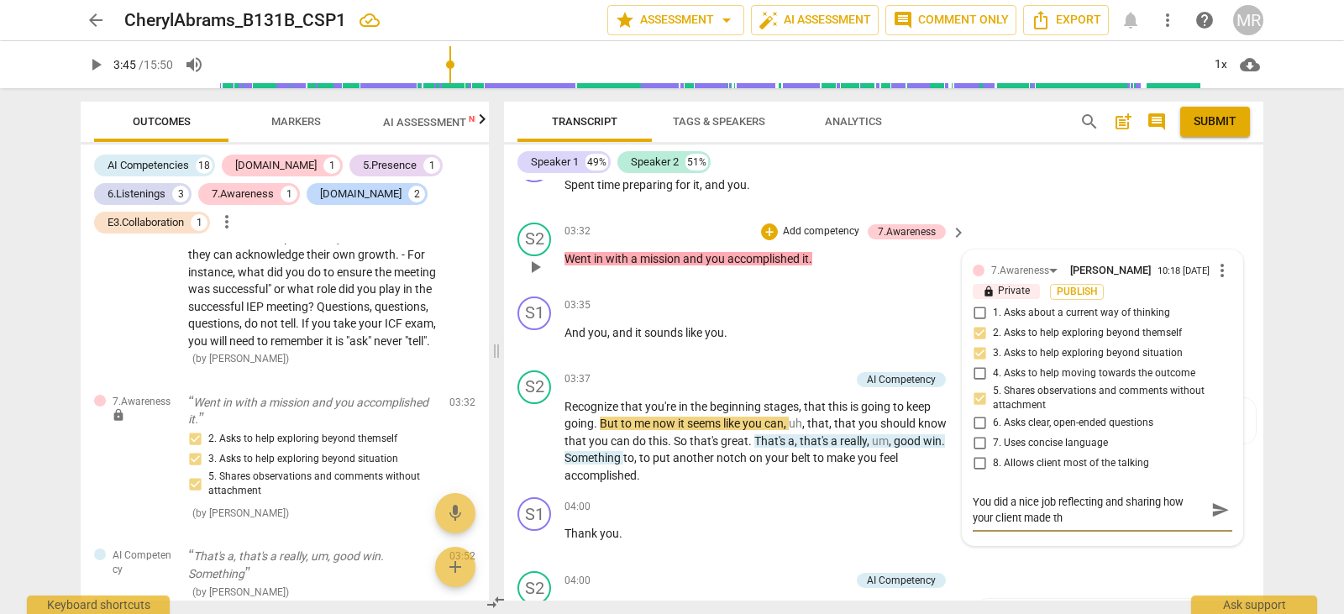
type textarea "You did a nice job reflecting and sharing how your client made thi"
type textarea "You did a nice job reflecting and sharing how your client made th"
type textarea "You did a nice job reflecting and sharing how your client made t"
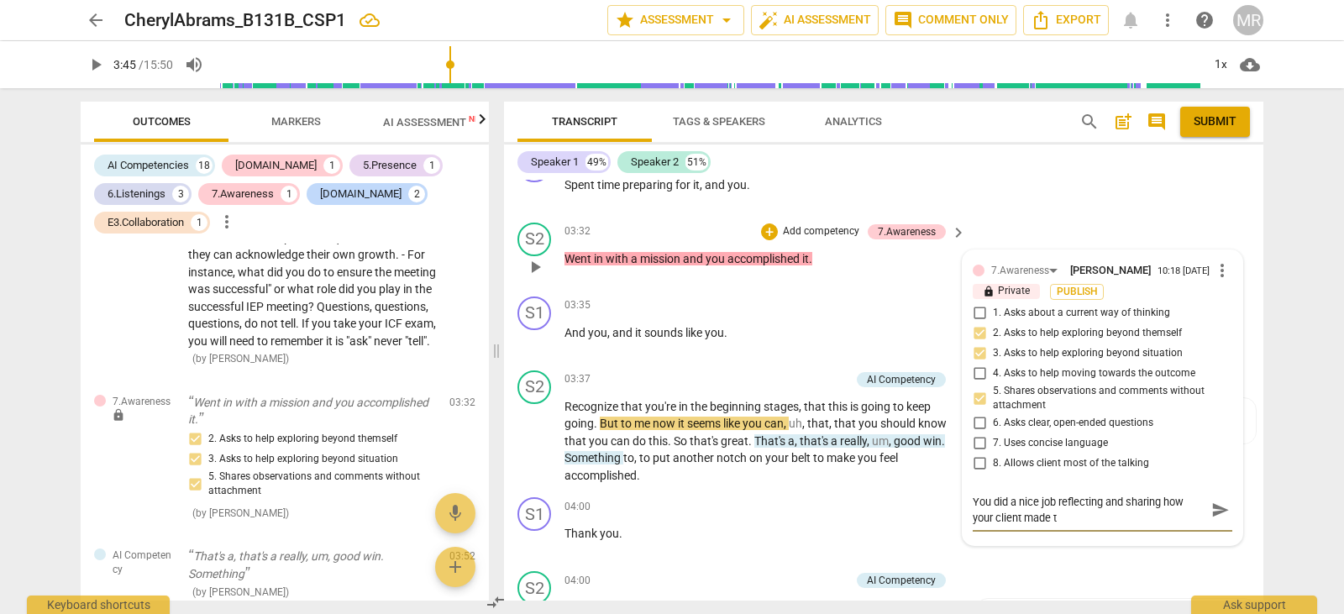
type textarea "You did a nice job reflecting and sharing how your client made"
type textarea "You did a nice job reflecting and sharing how your client made t"
type textarea "You did a nice job reflecting and sharing how your client made th"
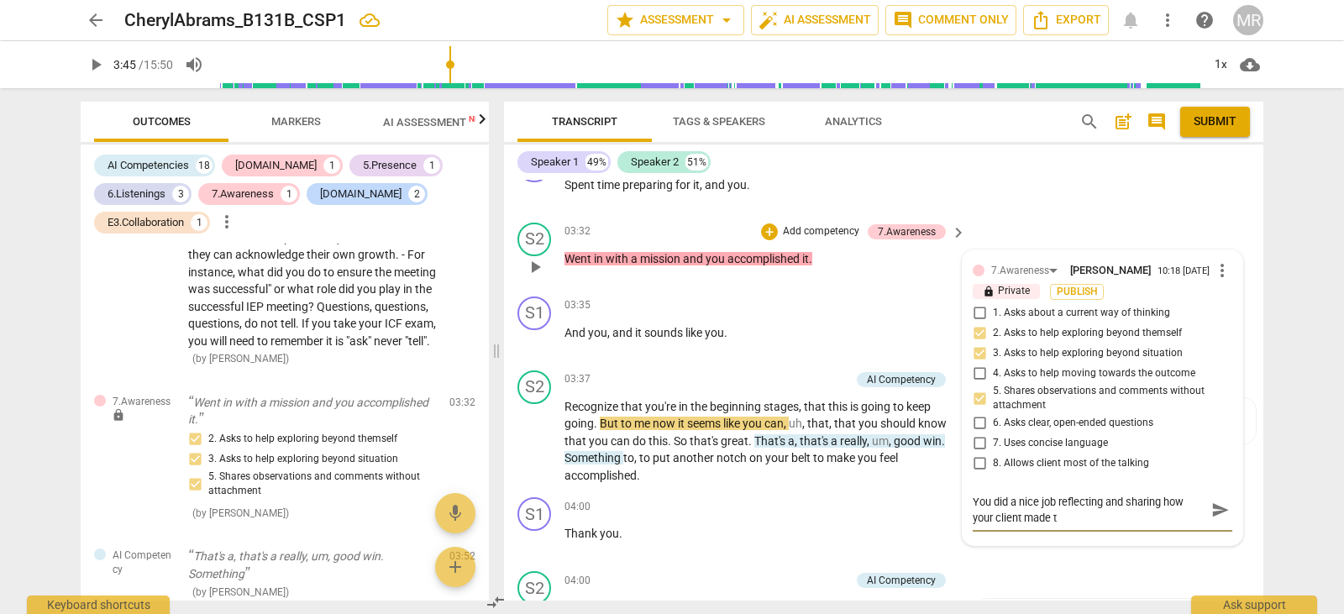
type textarea "You did a nice job reflecting and sharing how your client made th"
type textarea "You did a nice job reflecting and sharing how your client made t"
type textarea "You did a nice job reflecting and sharing how your client made"
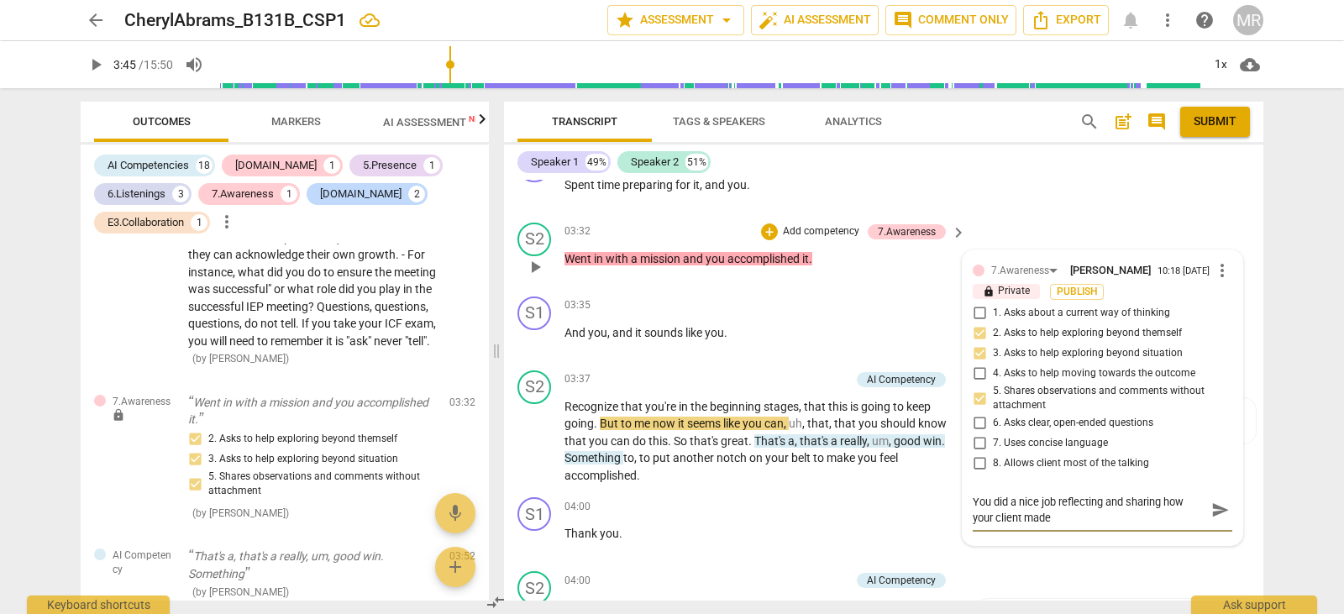
type textarea "You did a nice job reflecting and sharing how your client made"
type textarea "You did a nice job reflecting and sharing how your client mad"
type textarea "You did a nice job reflecting and sharing how your client ma"
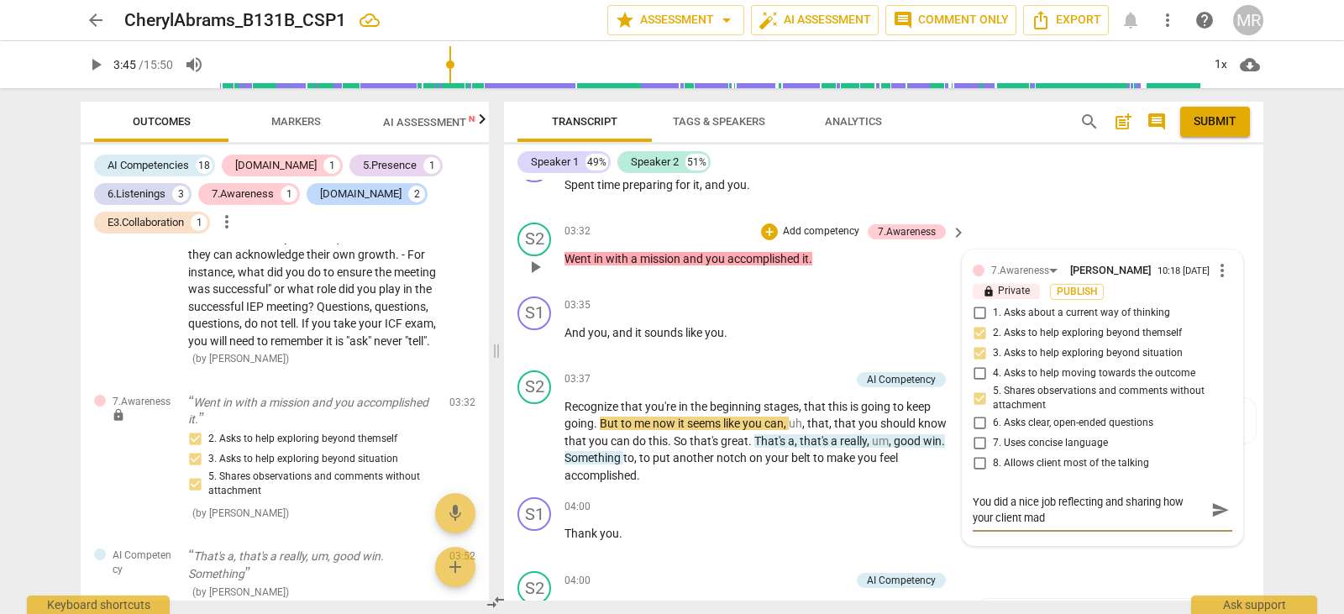
type textarea "You did a nice job reflecting and sharing how your client ma"
type textarea "You did a nice job reflecting and sharing how your client m"
type textarea "You did a nice job reflecting and sharing how your client"
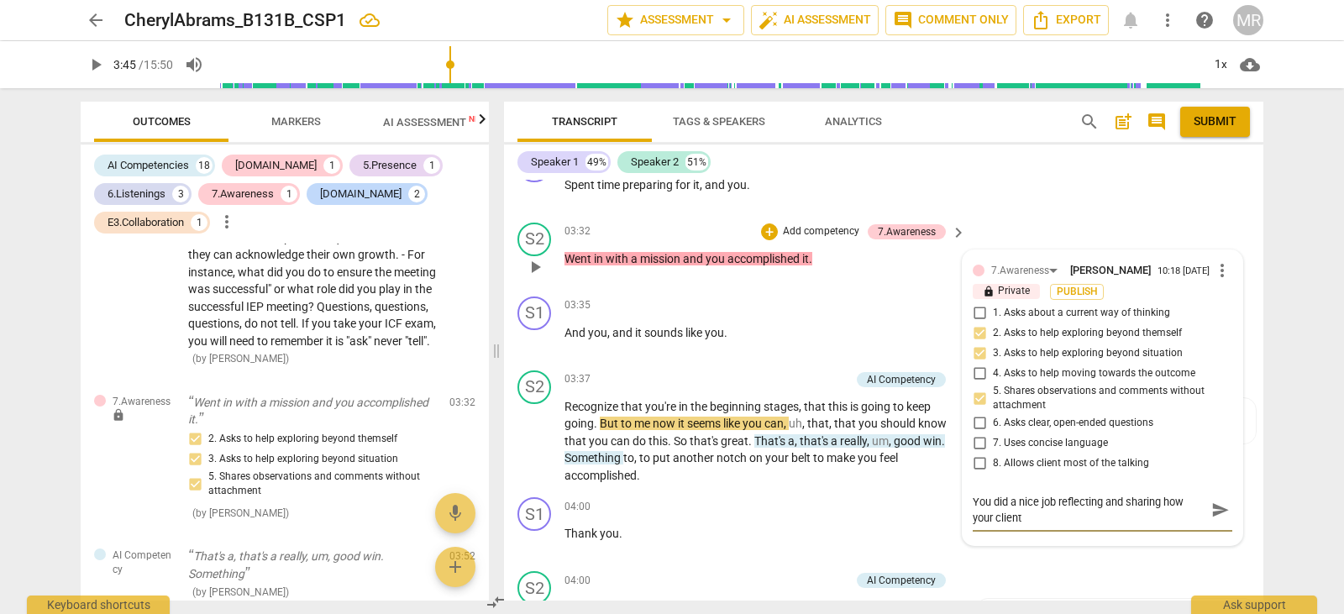
type textarea "You did a nice job reflecting and sharing how your client w"
type textarea "You did a nice job reflecting and sharing how your client wo"
type textarea "You did a nice job reflecting and sharing how your client wor"
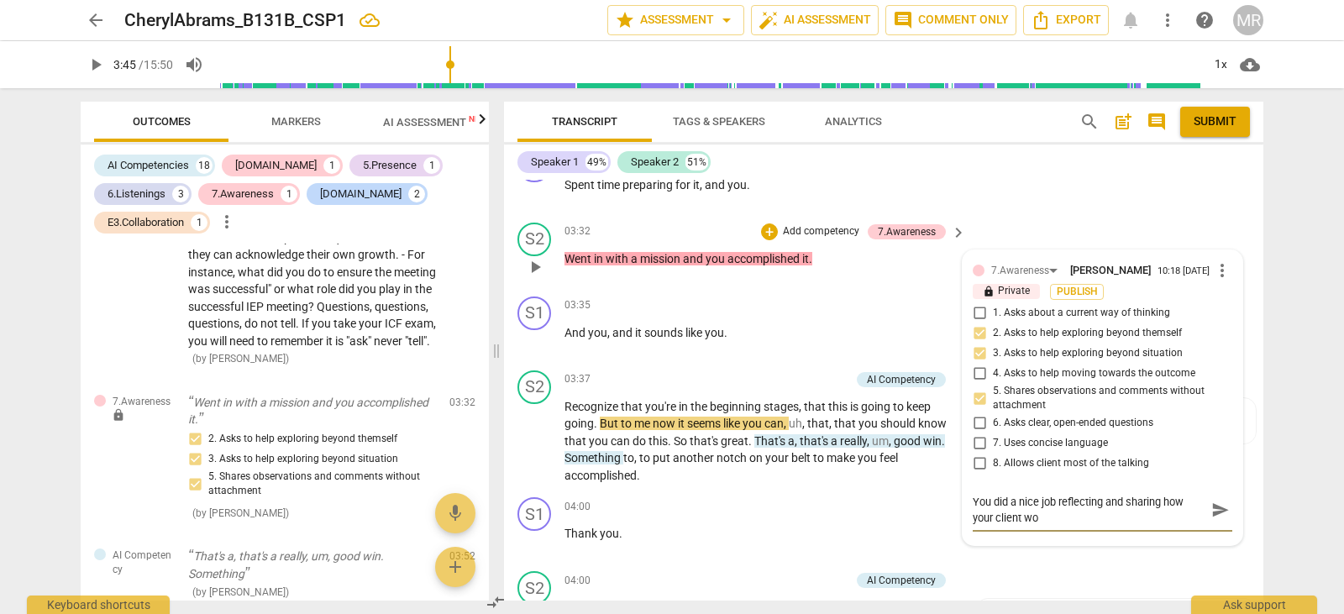
type textarea "You did a nice job reflecting and sharing how your client wor"
type textarea "You did a nice job reflecting and sharing how your client work"
type textarea "You did a nice job reflecting and sharing how your client workd"
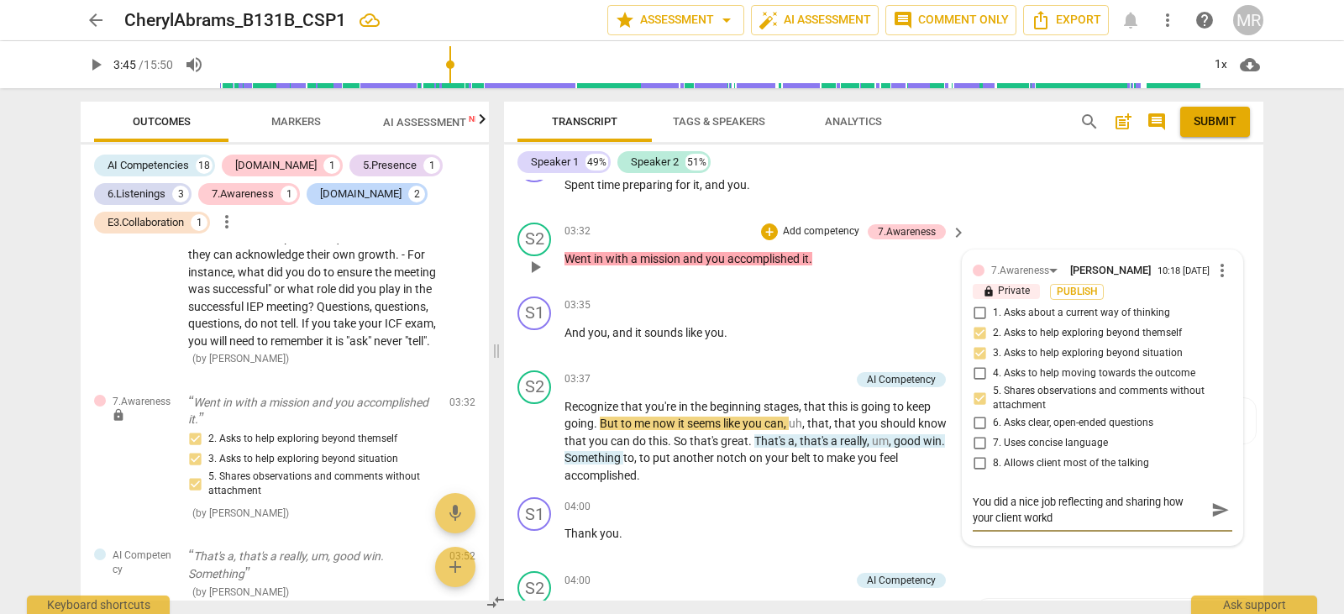
type textarea "You did a nice job reflecting and sharing how your client workde"
type textarea "You did a nice job reflecting and sharing how your client workded"
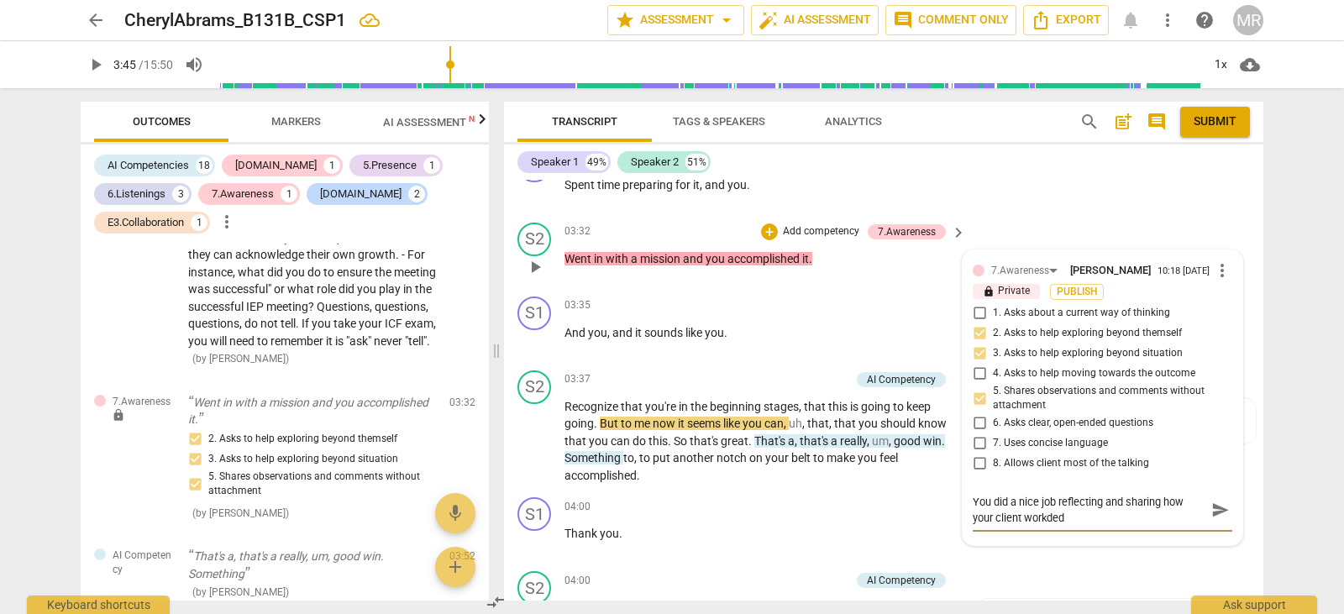
type textarea "You did a nice job reflecting and sharing how your client workded"
type textarea "You did a nice job reflecting and sharing how your client workde"
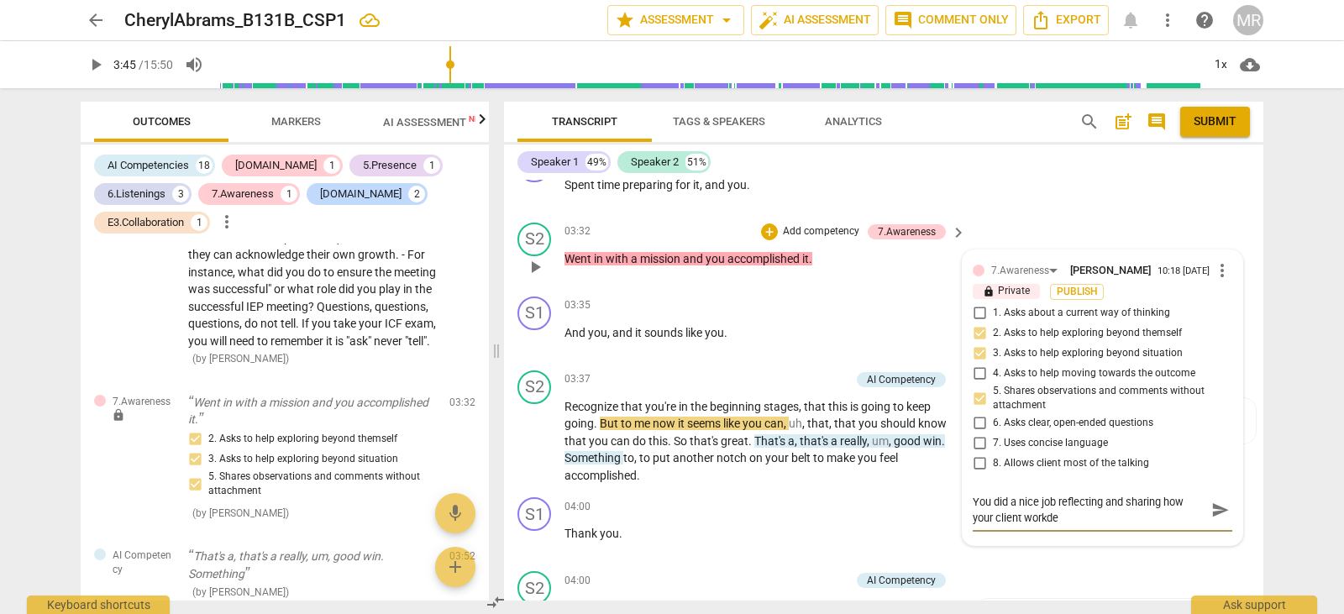
type textarea "You did a nice job reflecting and sharing how your client workd"
type textarea "You did a nice job reflecting and sharing how your client work"
type textarea "You did a nice job reflecting and sharing how your client worke"
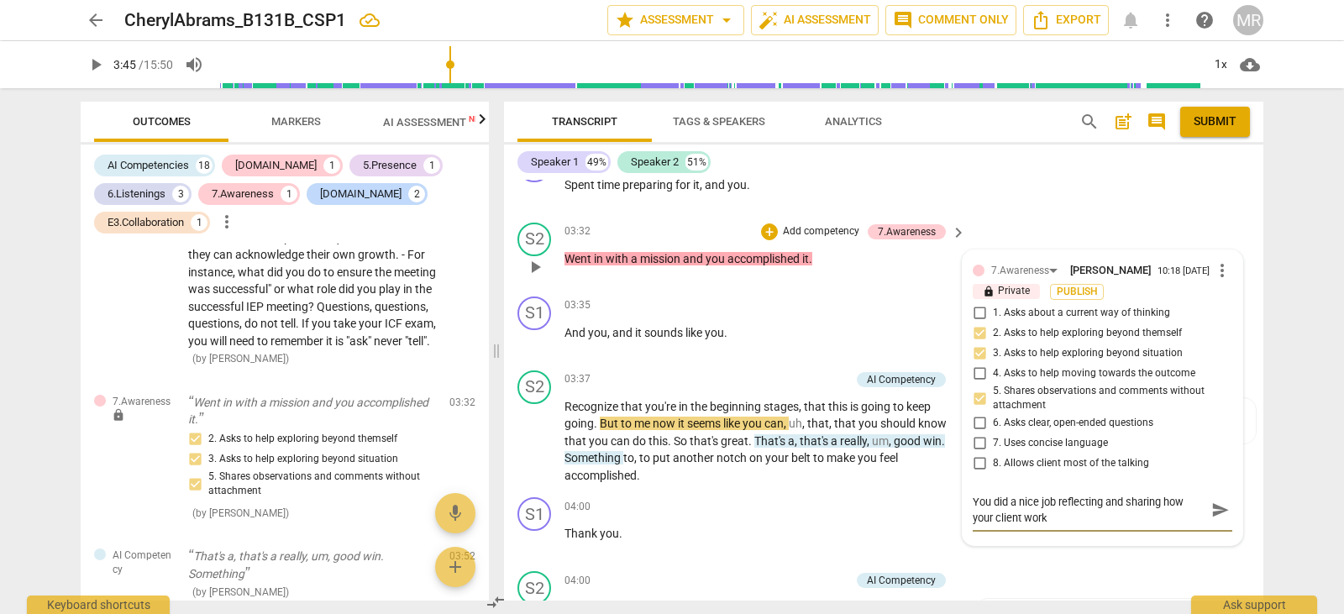
type textarea "You did a nice job reflecting and sharing how your client worke"
type textarea "You did a nice job reflecting and sharing how your client worked"
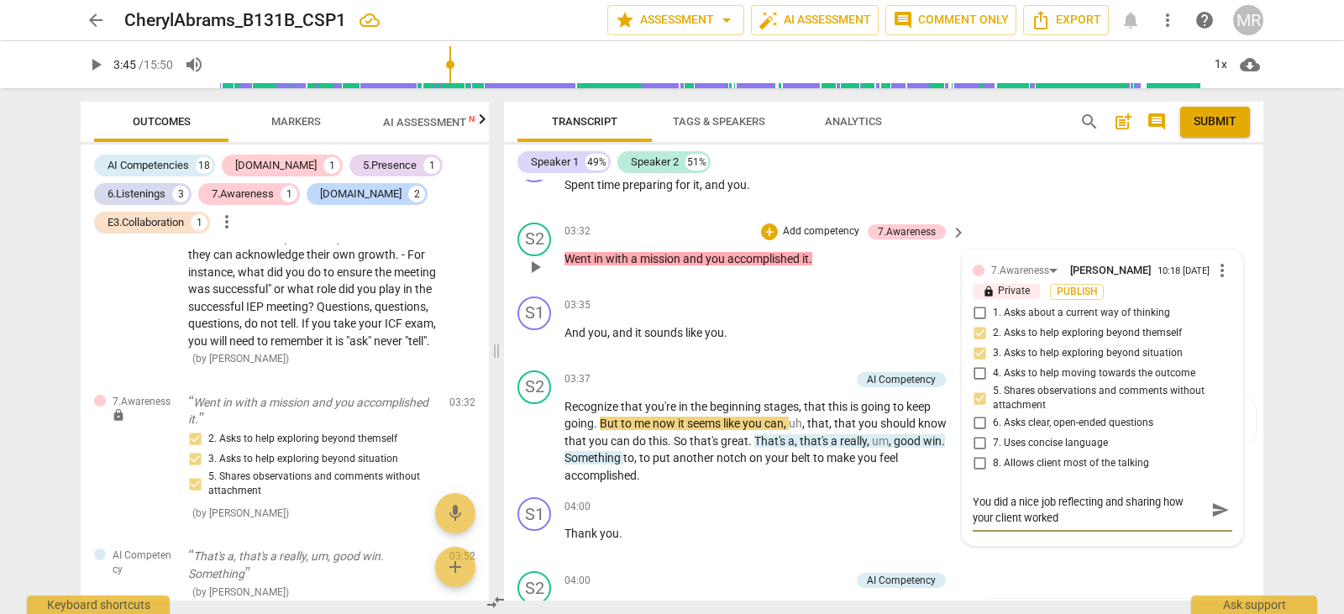
type textarea "You did a nice job reflecting and sharing how your client worked h"
type textarea "You did a nice job reflecting and sharing how your client worked ha"
type textarea "You did a nice job reflecting and sharing how your client worked har"
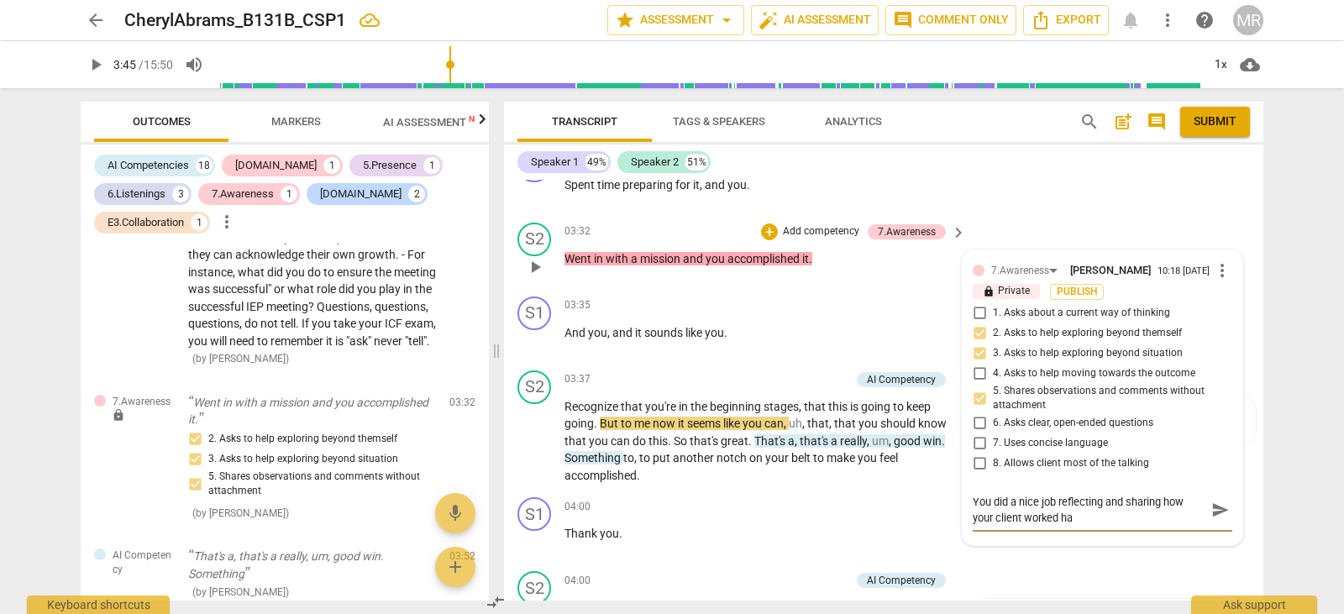
type textarea "You did a nice job reflecting and sharing how your client worked har"
type textarea "You did a nice job reflecting and sharing how your client worked hard"
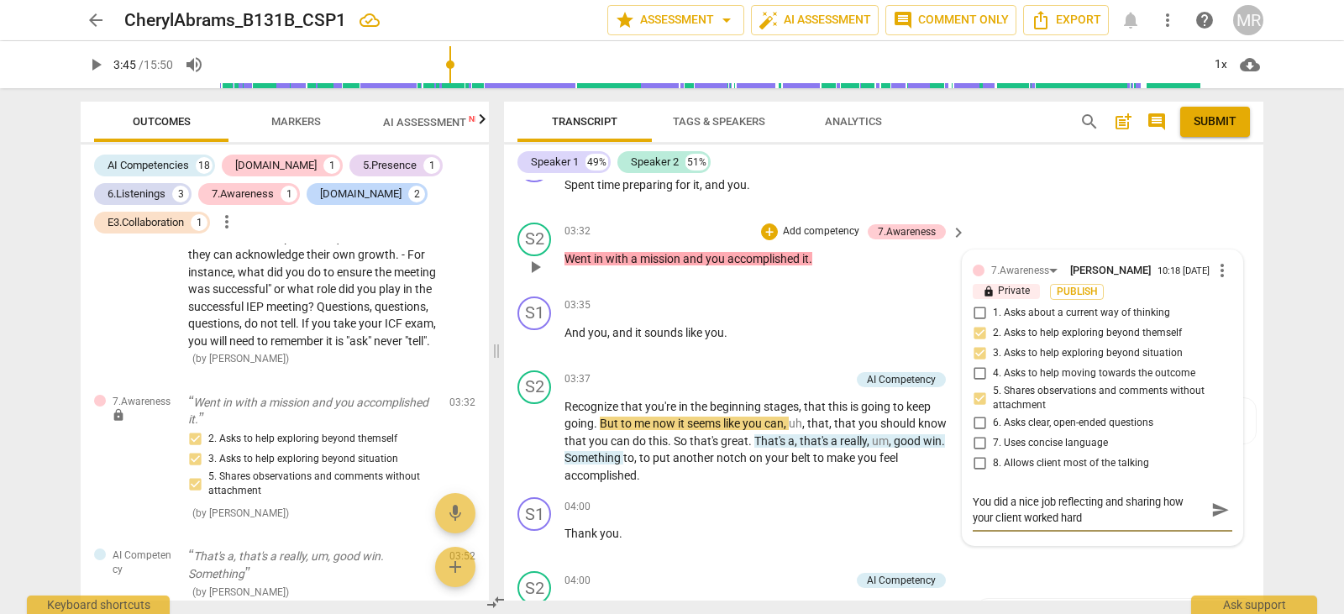
type textarea "You did a nice job reflecting and sharing how your client worked hard t"
type textarea "You did a nice job reflecting and sharing how your client worked hard to"
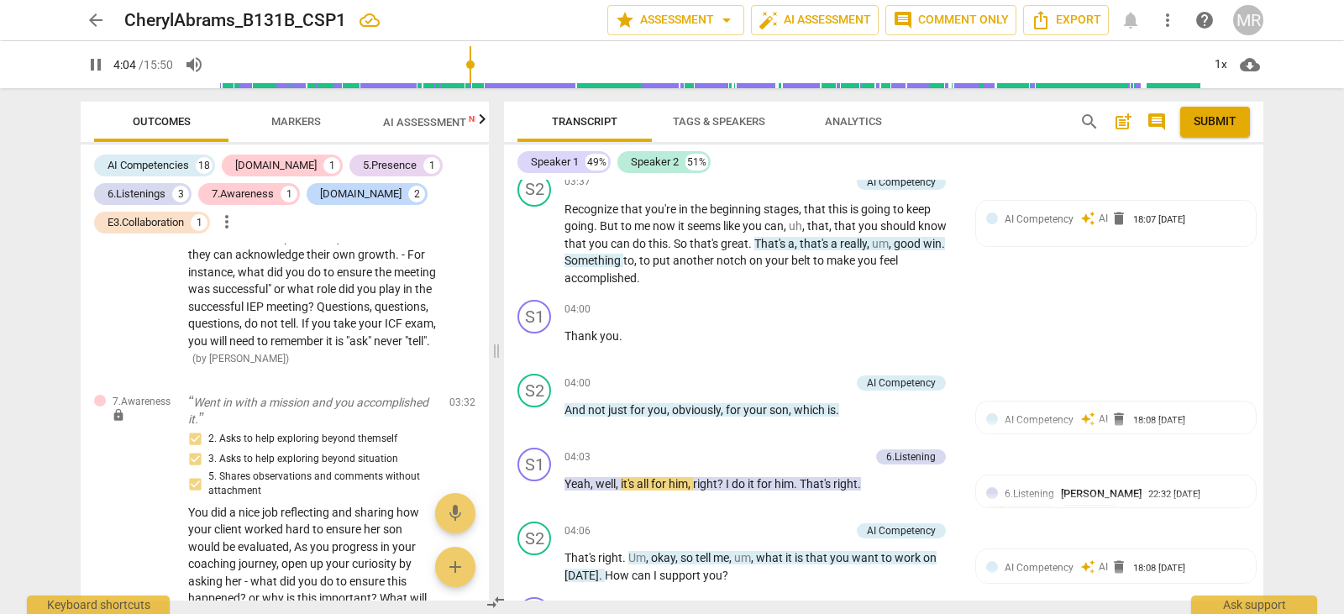
scroll to position [2129, 0]
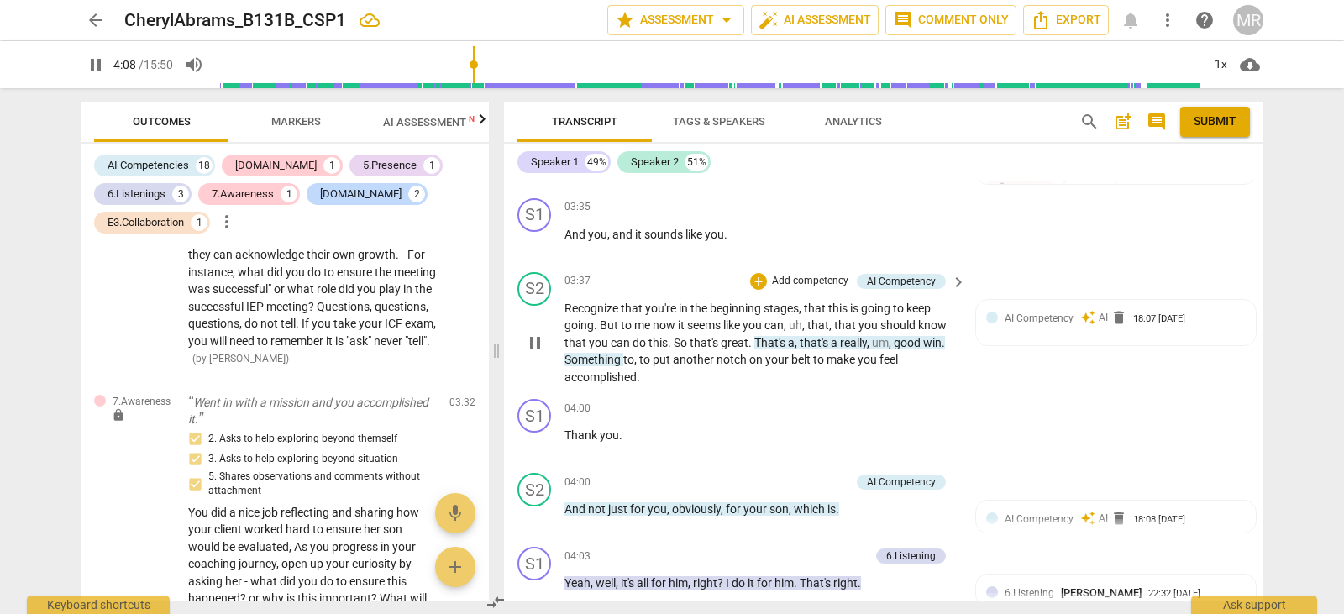
click at [827, 289] on p "Add competency" at bounding box center [811, 281] width 80 height 15
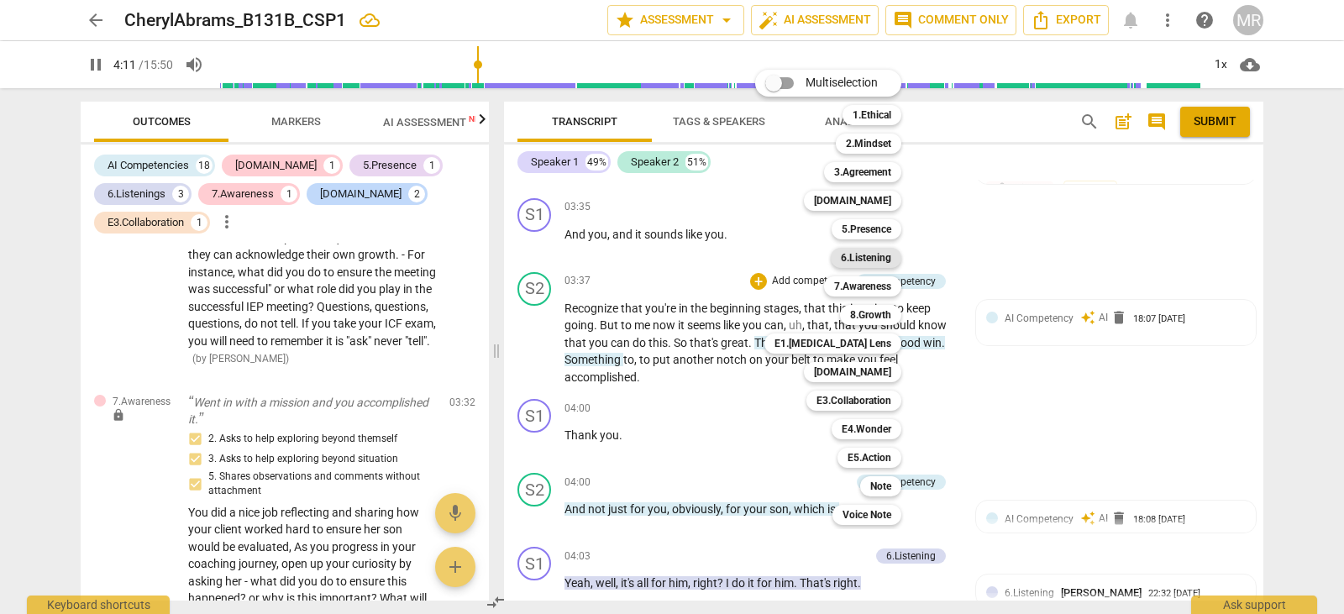
click at [870, 259] on b "6.Listening" at bounding box center [866, 258] width 50 height 20
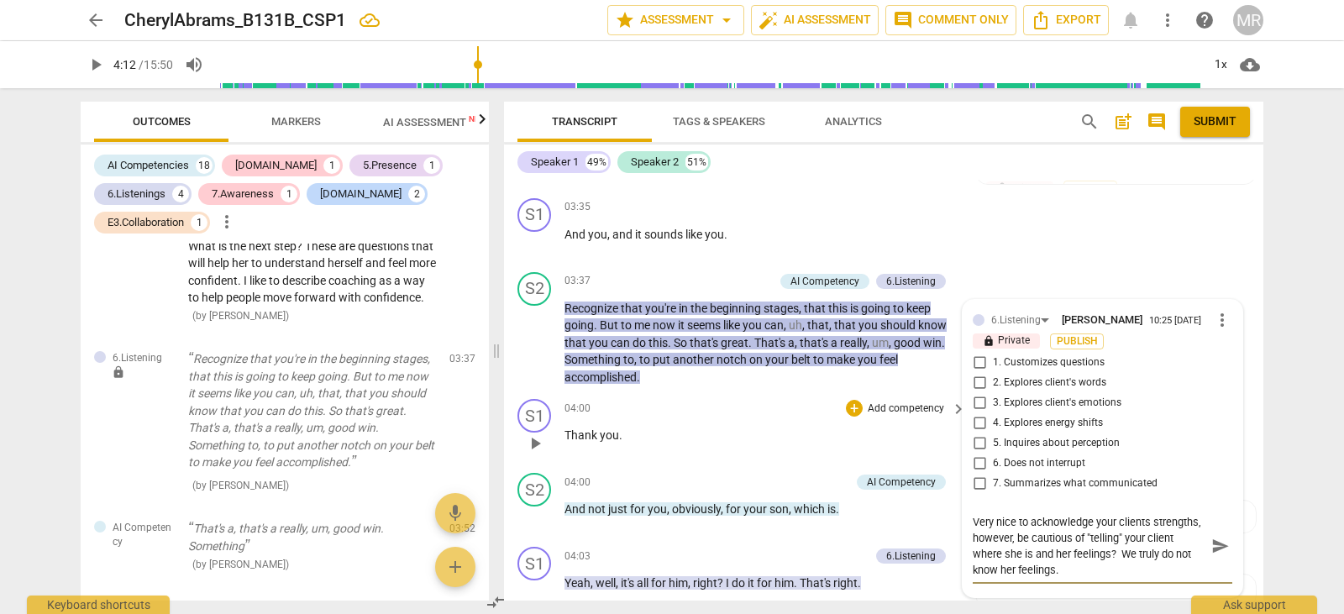
scroll to position [0, 0]
click at [696, 585] on div "04:03 + Add competency 6.Listening keyboard_arrow_right Yeah , well , it's all …" at bounding box center [766, 577] width 403 height 60
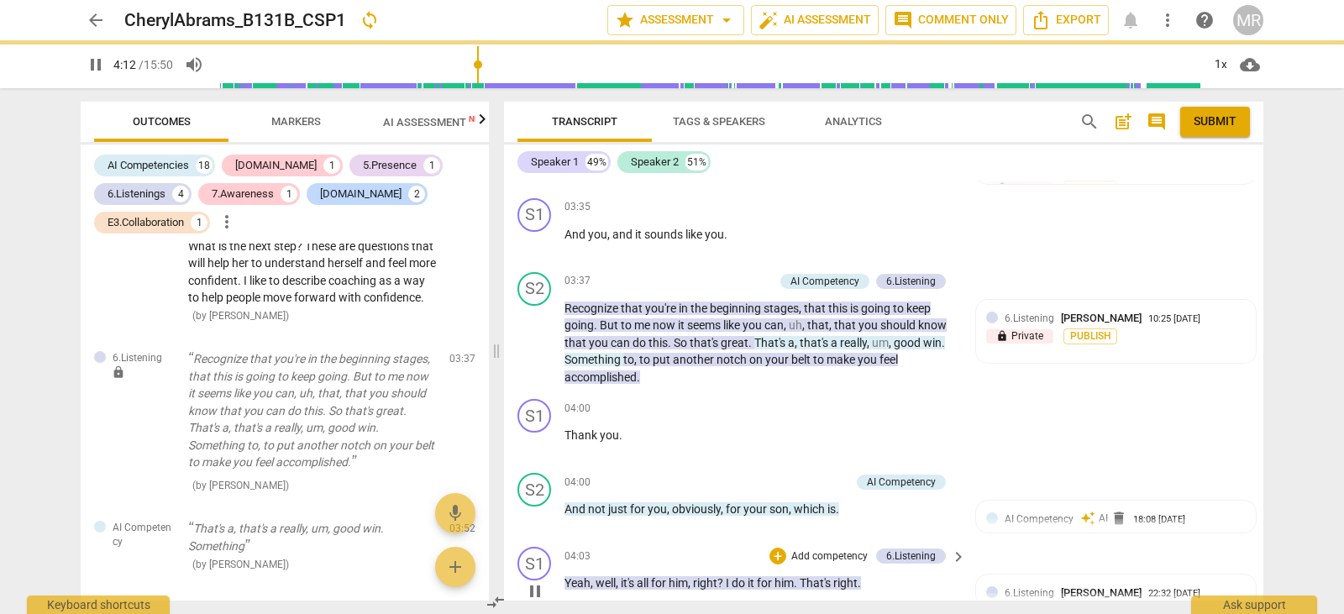
click at [700, 590] on span "right" at bounding box center [705, 582] width 24 height 13
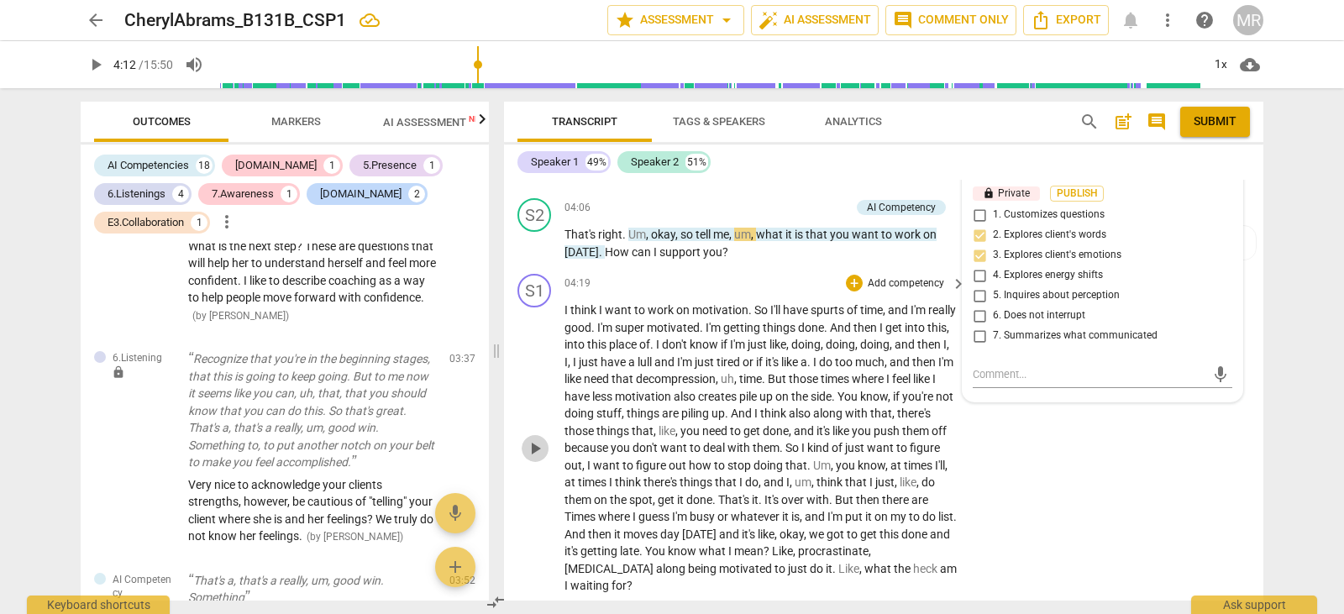
click at [534, 459] on span "play_arrow" at bounding box center [535, 449] width 20 height 20
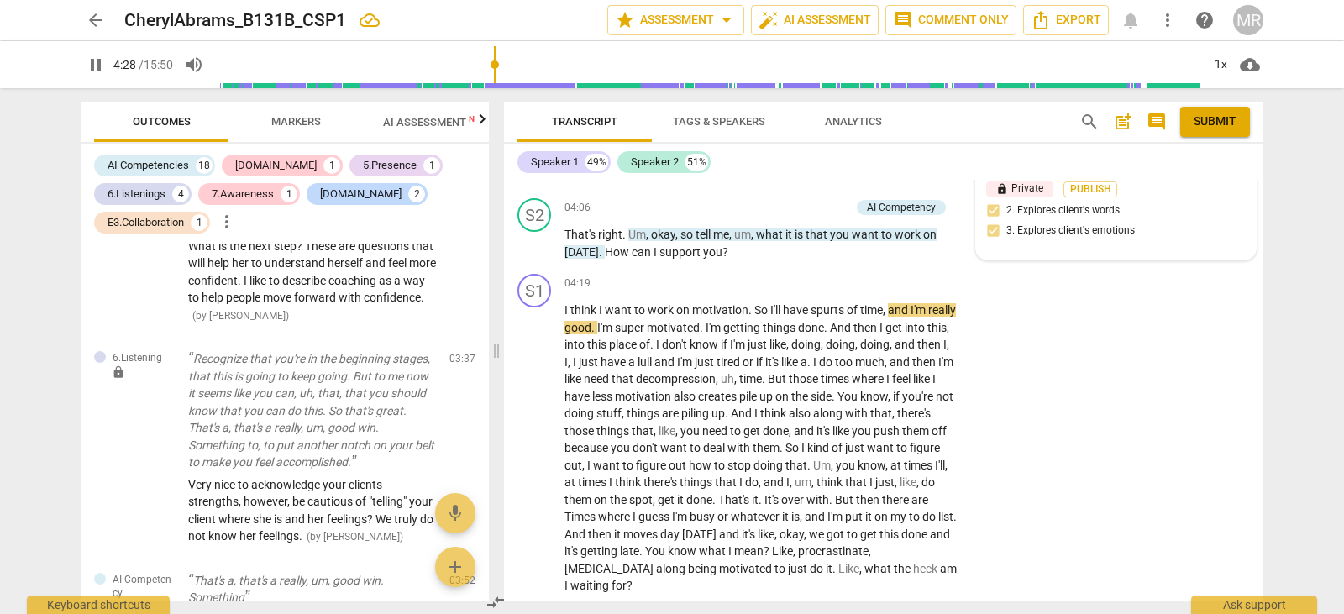
click at [1043, 178] on div "6.Listening [PERSON_NAME]" at bounding box center [1077, 170] width 144 height 16
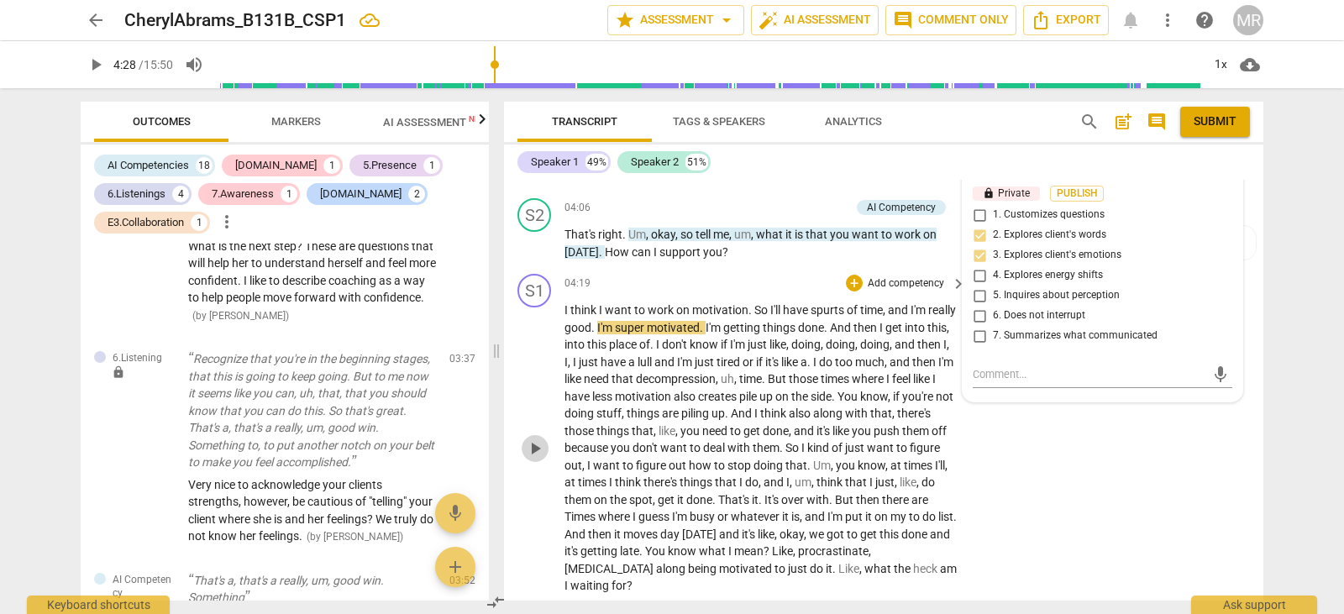
click at [534, 459] on span "play_arrow" at bounding box center [535, 449] width 20 height 20
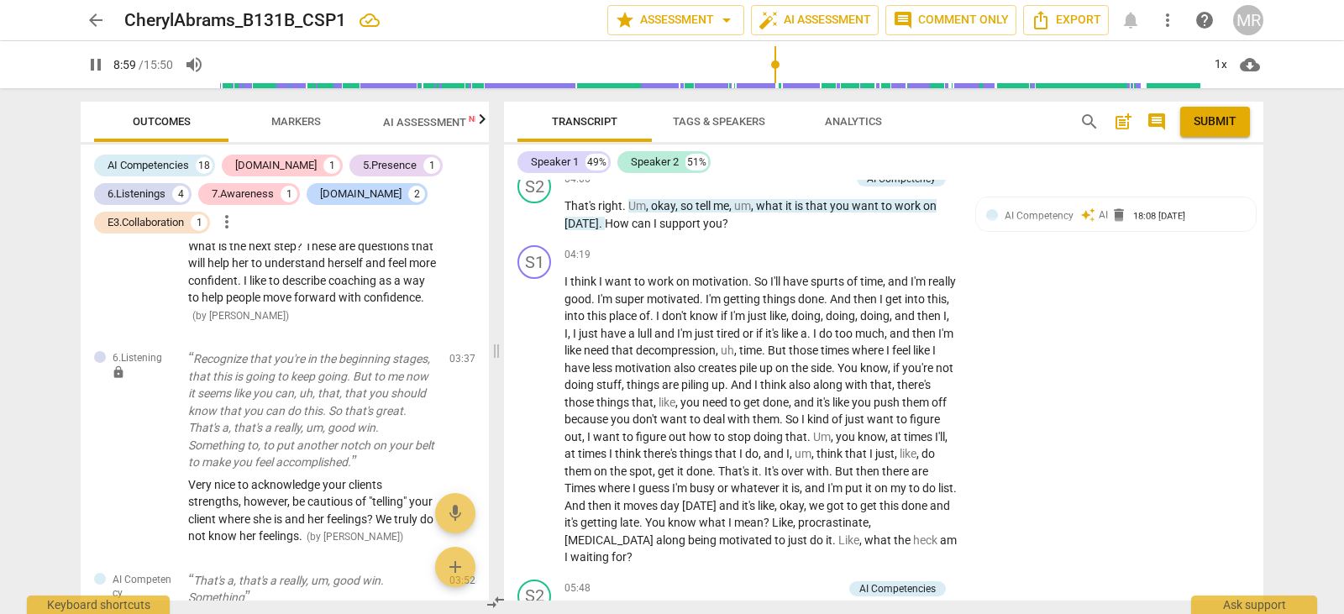
scroll to position [2554, 0]
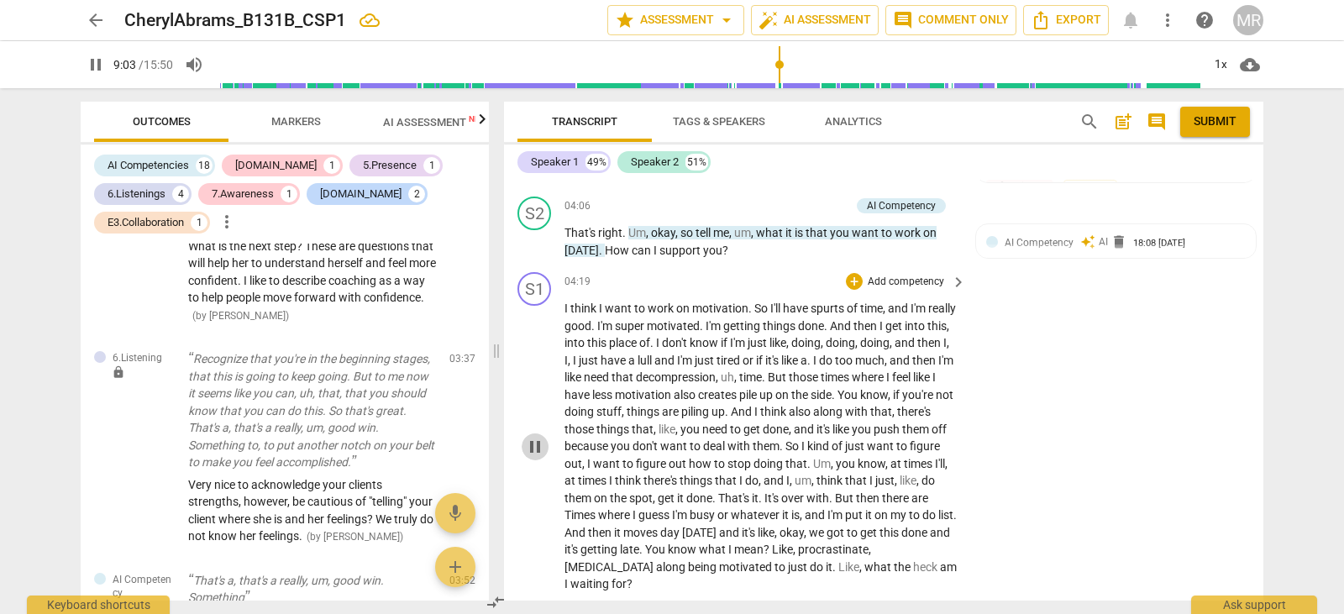
click at [534, 454] on span "pause" at bounding box center [535, 447] width 20 height 20
click at [534, 454] on span "play_arrow" at bounding box center [535, 447] width 20 height 20
